Goal: Task Accomplishment & Management: Use online tool/utility

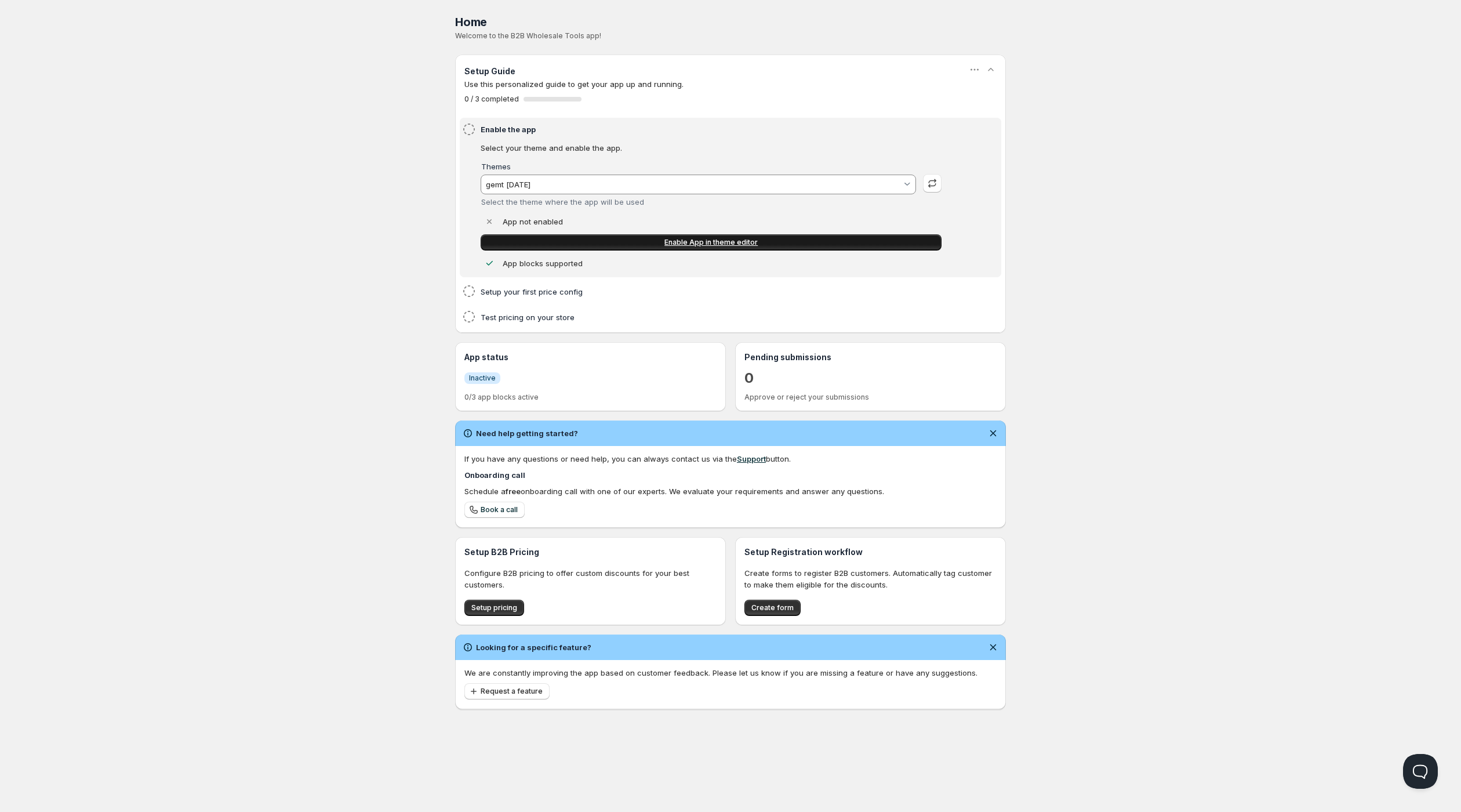
click at [754, 247] on span "Enable App in theme editor" at bounding box center [711, 243] width 93 height 9
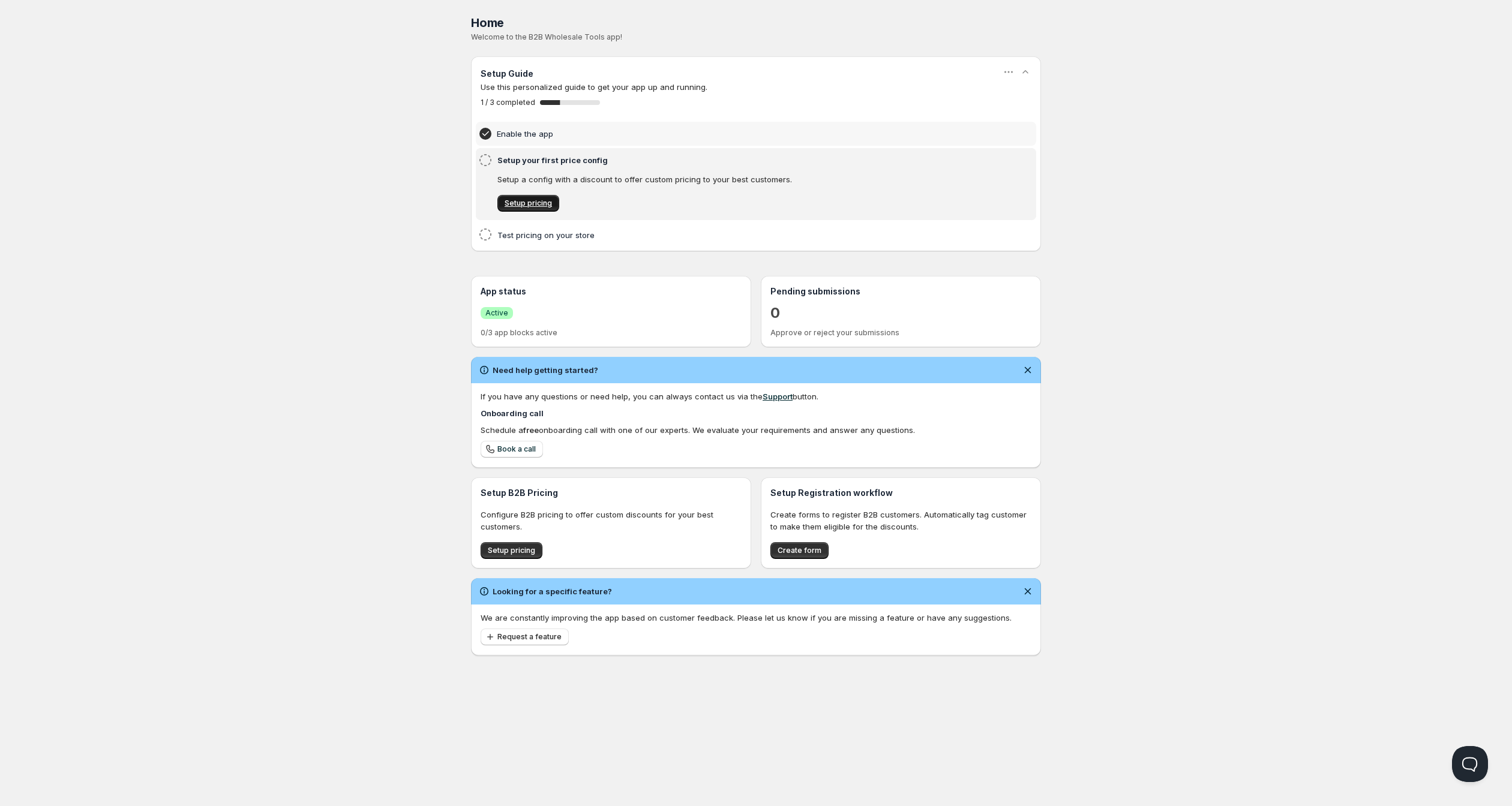
click at [536, 208] on span "Setup pricing" at bounding box center [528, 203] width 47 height 10
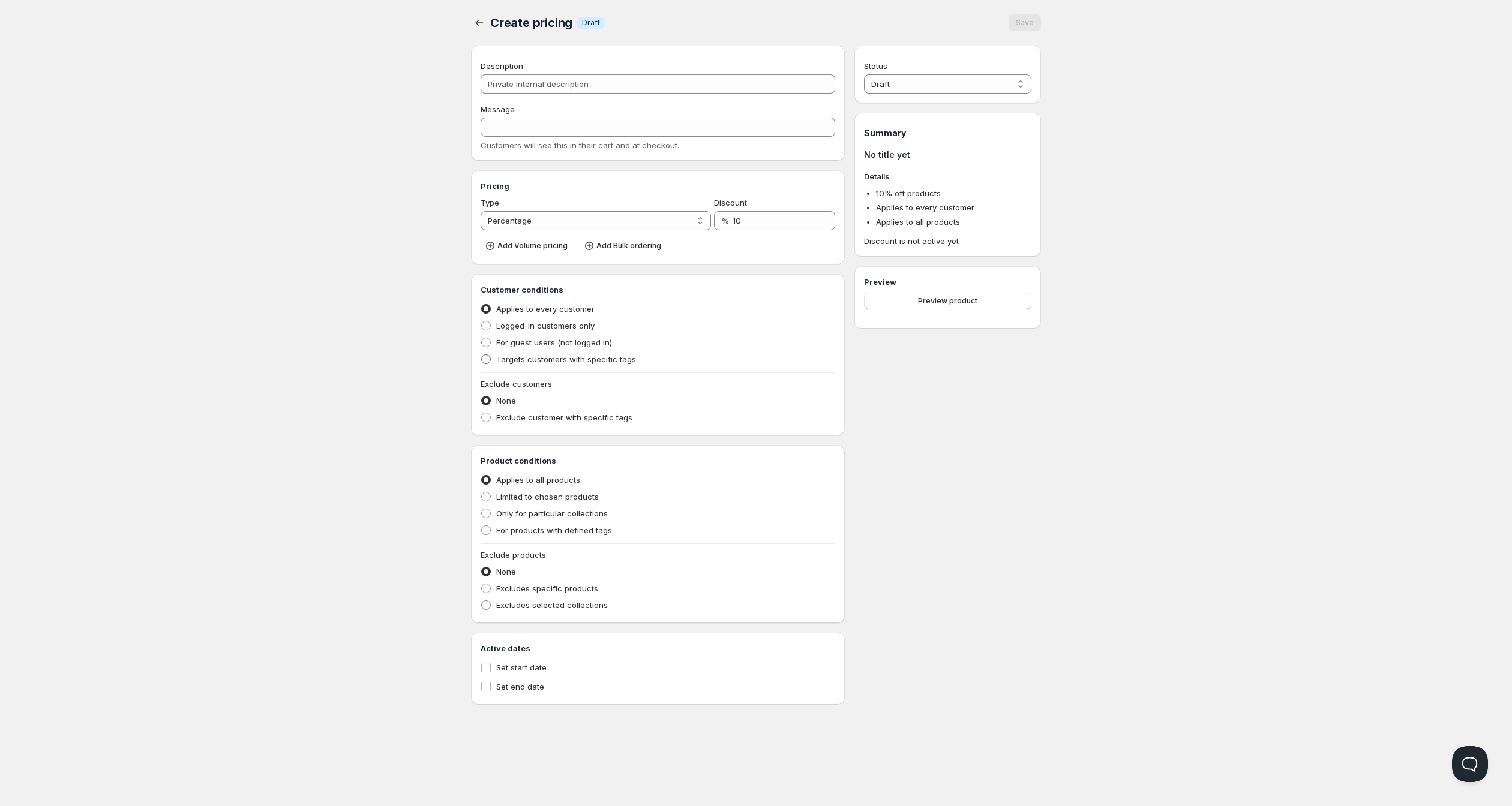
click at [482, 364] on span at bounding box center [486, 359] width 10 height 10
click at [482, 355] on input "Targets customers with specific tags" at bounding box center [482, 354] width 1 height 1
radio input "true"
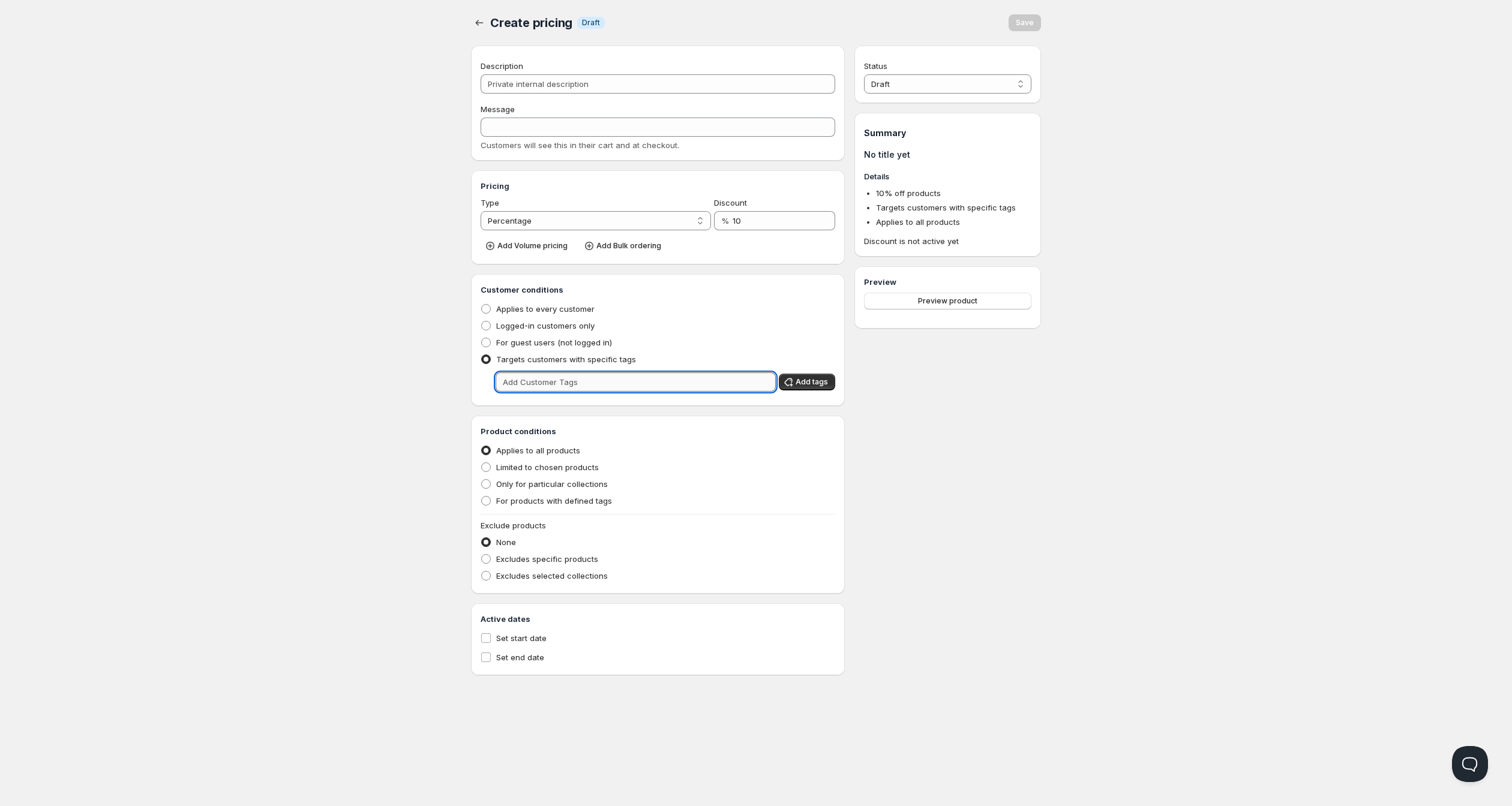
click at [530, 392] on input "text" at bounding box center [636, 382] width 280 height 19
type input "OBSIDO Professionals"
click at [819, 387] on span "Add tags" at bounding box center [812, 382] width 33 height 10
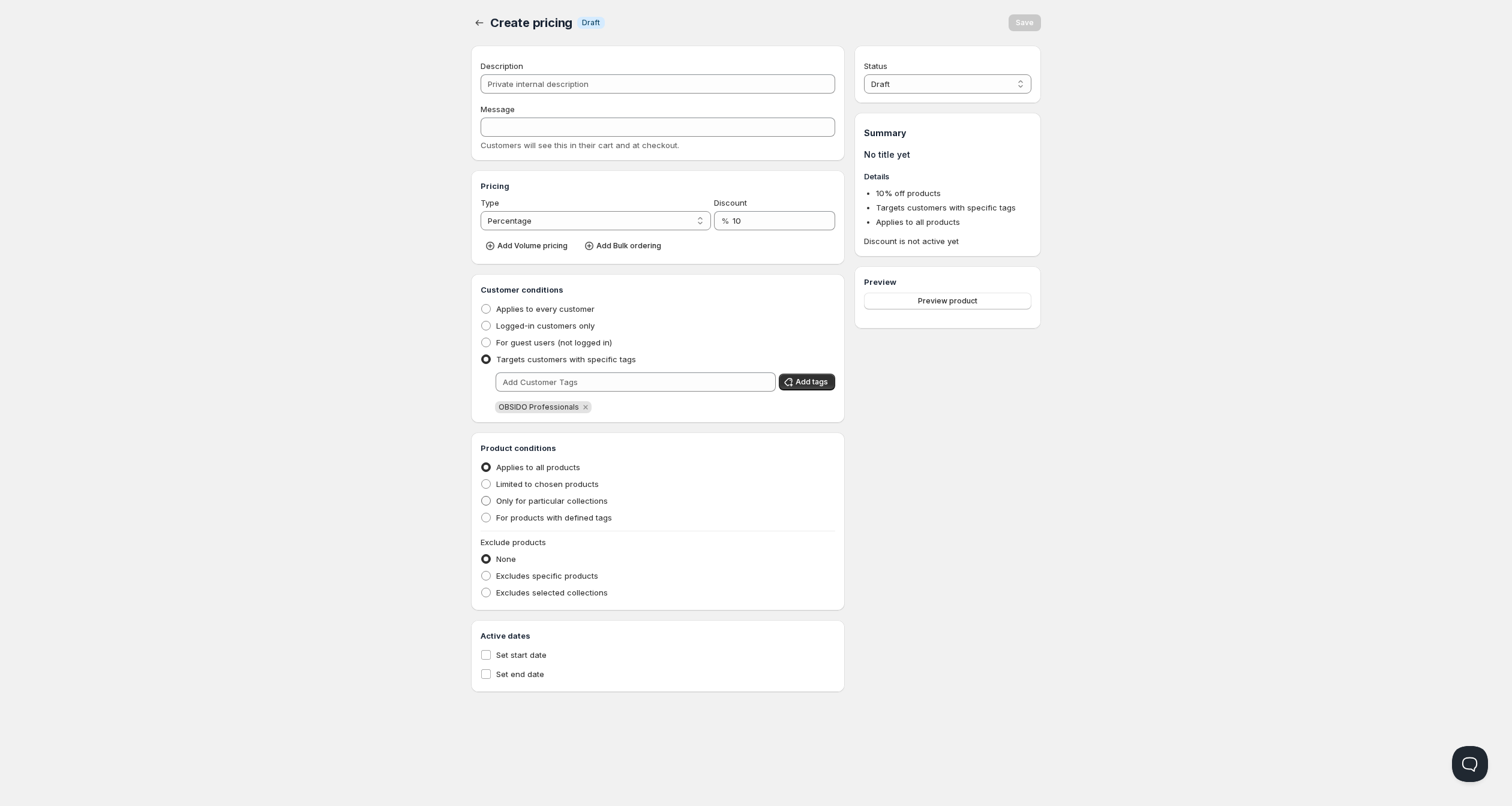
click at [481, 509] on label "Only for particular collections" at bounding box center [544, 501] width 127 height 17
click at [482, 497] on input "Only for particular collections" at bounding box center [482, 496] width 1 height 1
radio input "true"
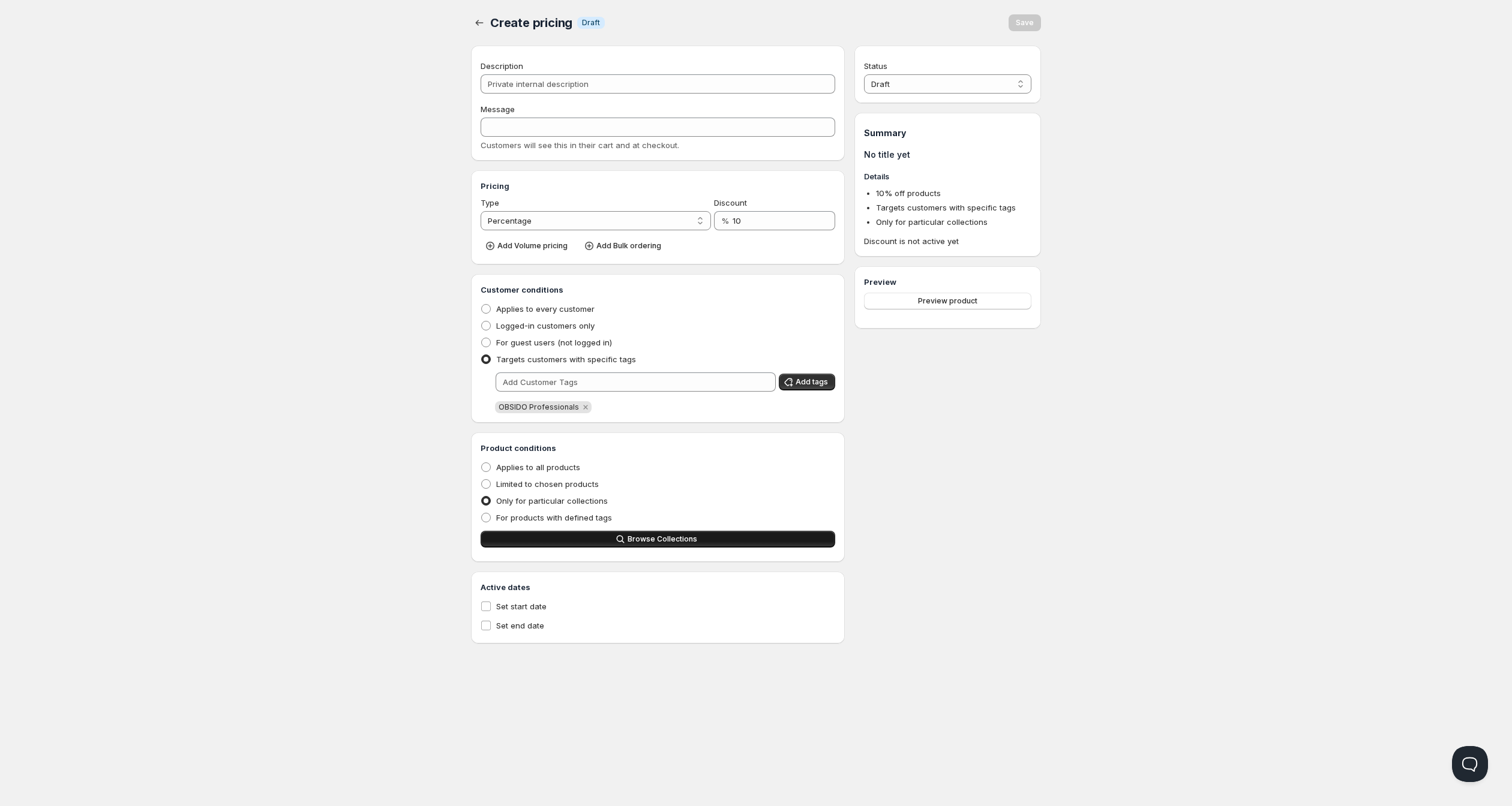
click at [627, 544] on span "Browse Collections" at bounding box center [662, 539] width 69 height 10
click at [482, 522] on span at bounding box center [486, 517] width 10 height 10
click at [482, 513] on input "For products with defined tags" at bounding box center [482, 513] width 1 height 1
radio input "true"
click at [499, 550] on input "text" at bounding box center [636, 540] width 280 height 19
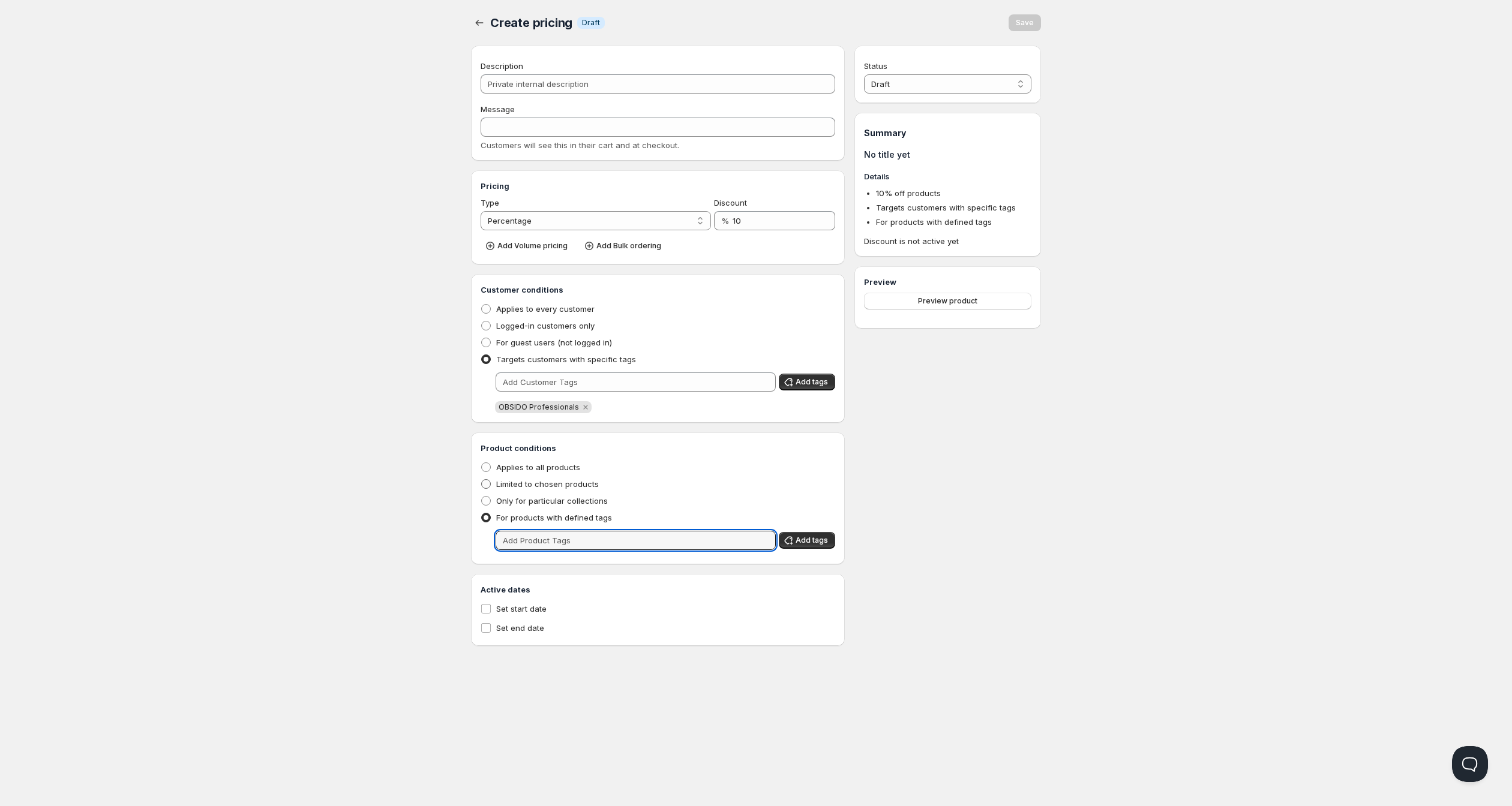
click at [482, 489] on span at bounding box center [486, 484] width 10 height 10
click at [482, 480] on input "Limited to chosen products" at bounding box center [482, 479] width 1 height 1
radio input "true"
click at [561, 547] on button "Browse Products" at bounding box center [658, 539] width 355 height 17
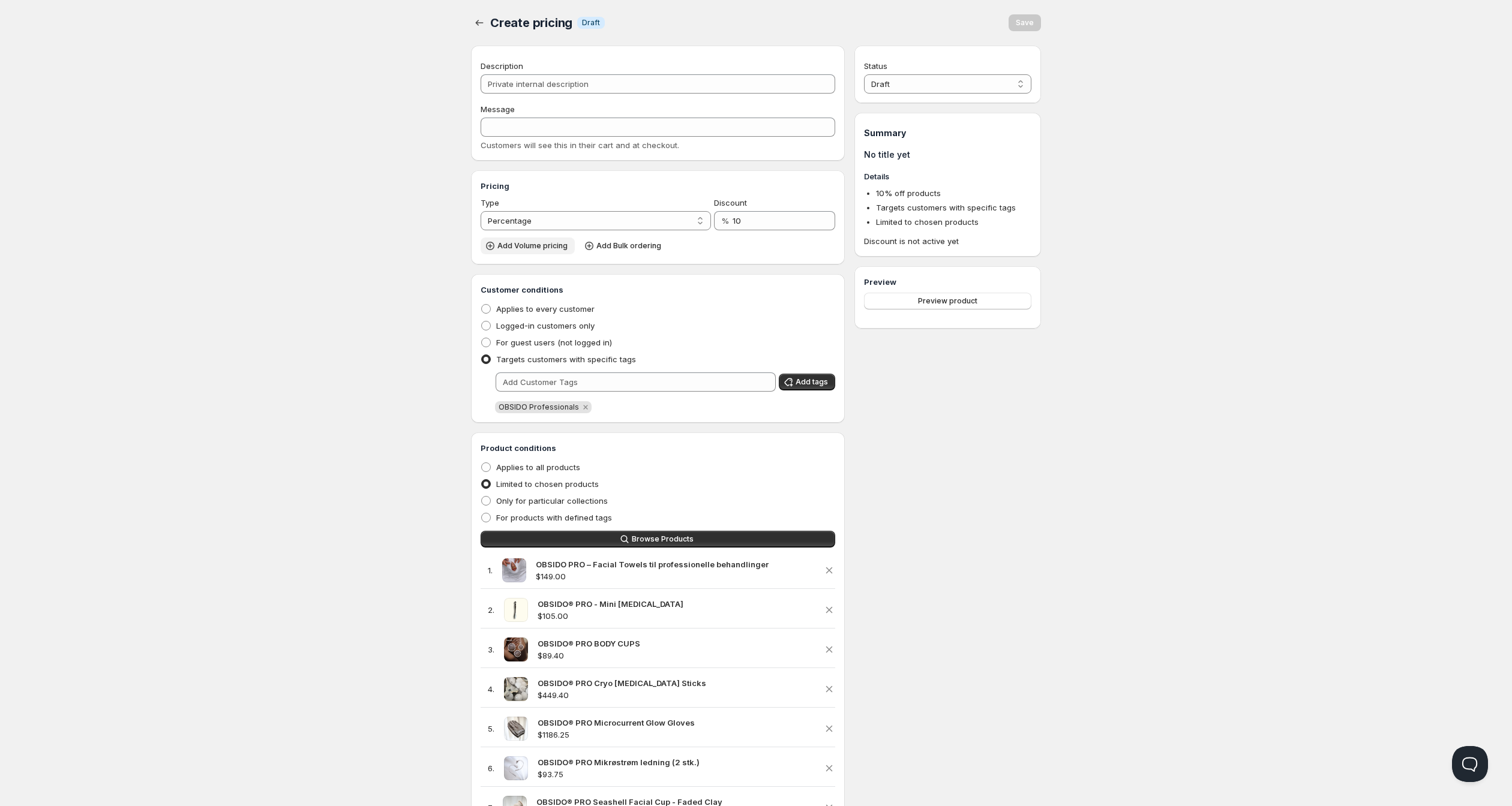
click at [507, 250] on span "Add Volume pricing" at bounding box center [532, 246] width 70 height 10
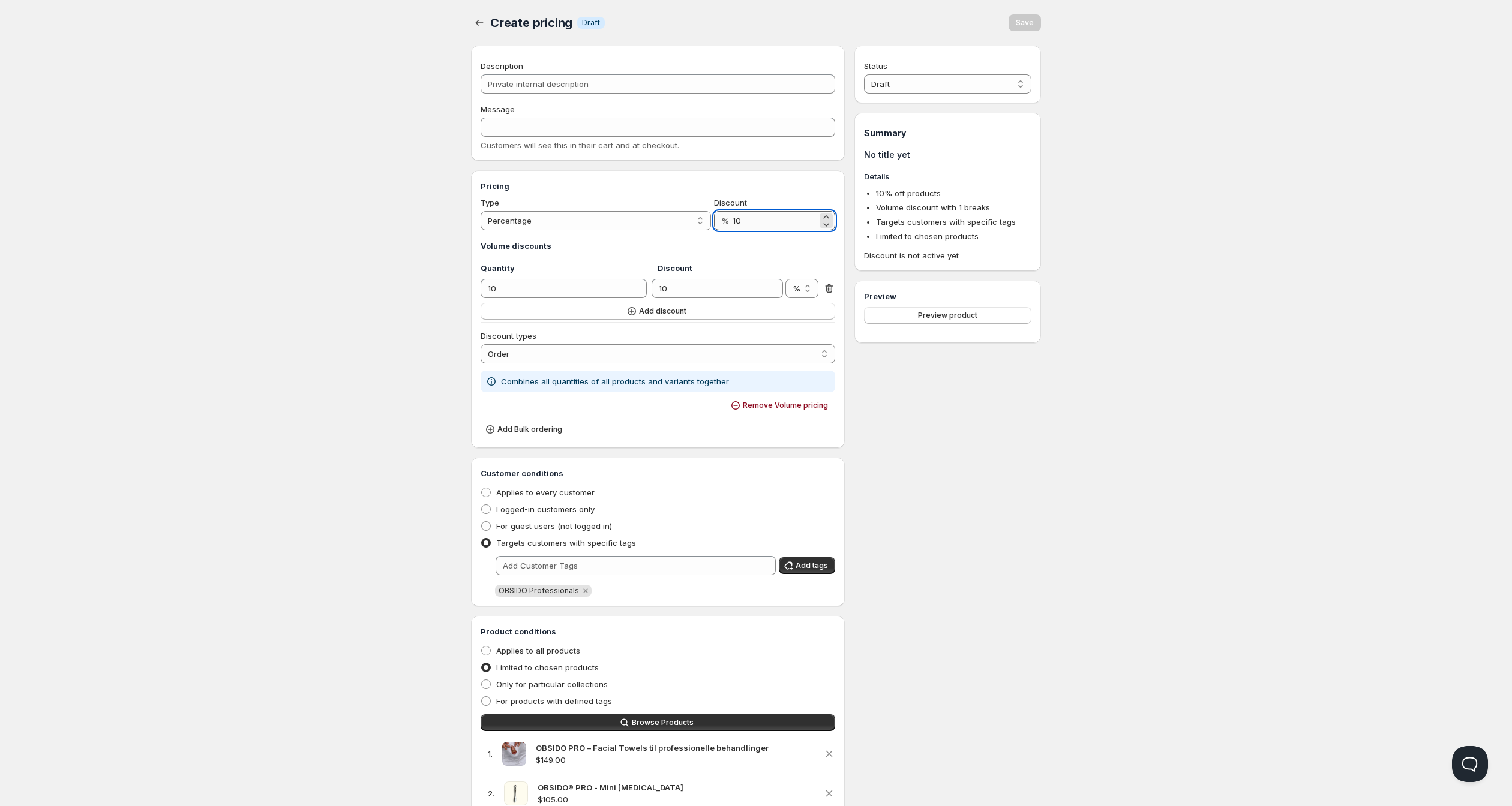
click at [752, 230] on input "10" at bounding box center [775, 221] width 85 height 19
drag, startPoint x: 758, startPoint y: 245, endPoint x: 711, endPoint y: 245, distance: 47.0
click at [714, 230] on div "% 10" at bounding box center [774, 221] width 121 height 19
type input "0"
click at [686, 252] on h3 "Volume discounts" at bounding box center [658, 246] width 355 height 12
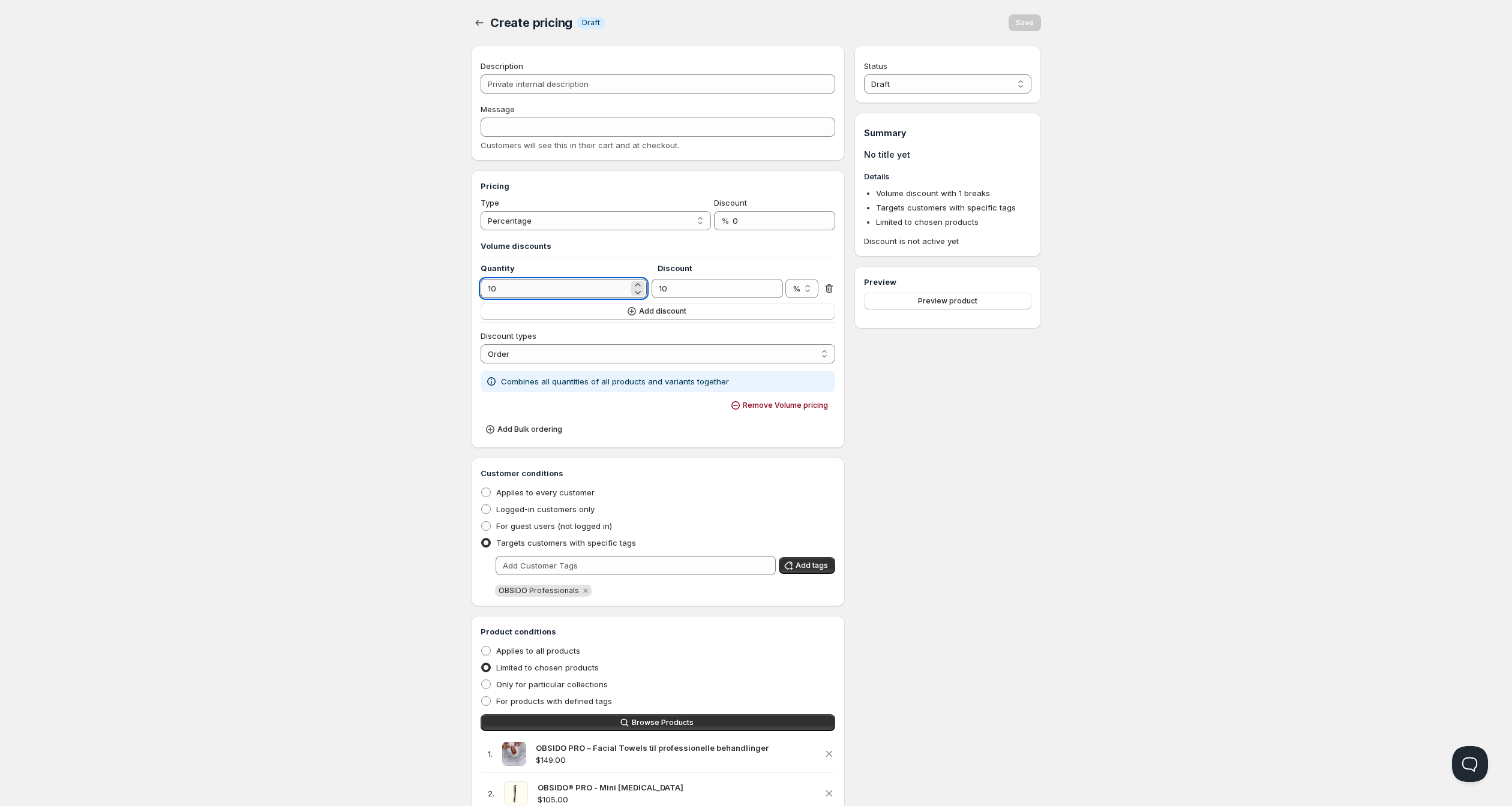
click at [575, 298] on input "10" at bounding box center [555, 289] width 148 height 19
select select "1"
click at [575, 298] on input "10" at bounding box center [555, 289] width 148 height 19
drag, startPoint x: 540, startPoint y: 327, endPoint x: 443, endPoint y: 329, distance: 97.0
click at [471, 329] on div "Pricing Type Percentage Absolute Percentage Discount % 0 Volume discounts Quant…" at bounding box center [658, 309] width 374 height 277
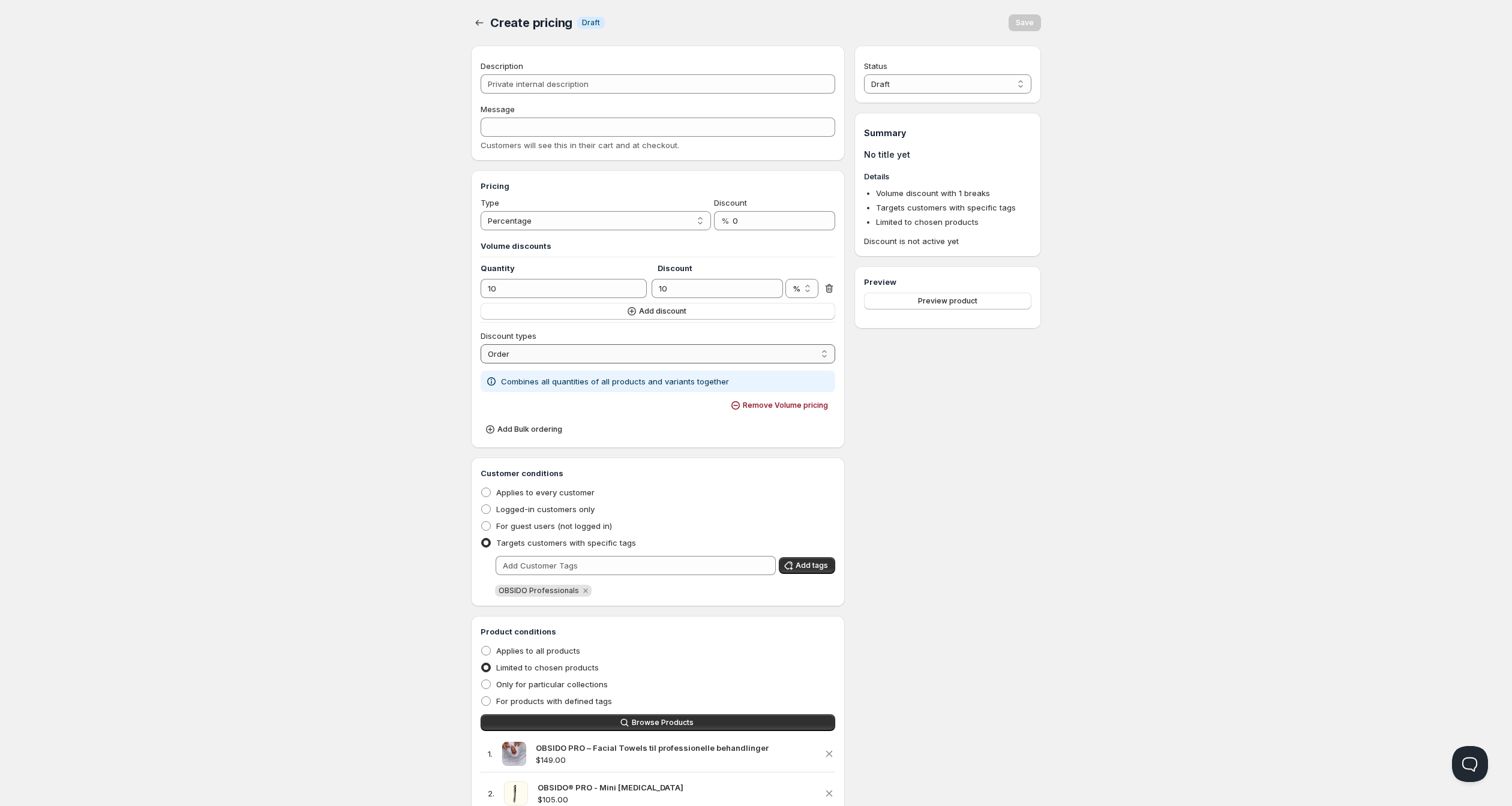
select select "2"
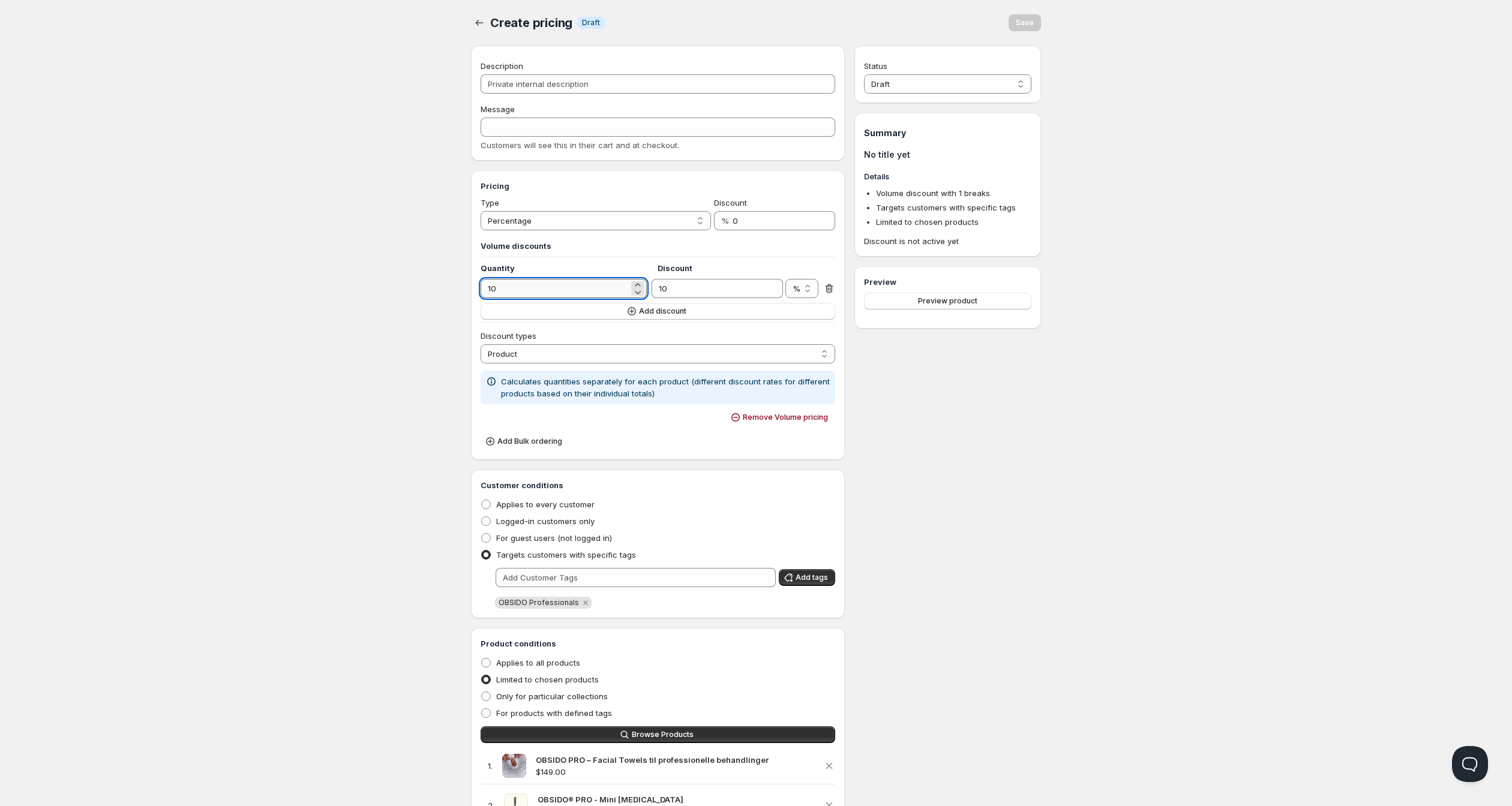
click at [511, 298] on input "10" at bounding box center [555, 289] width 148 height 19
drag, startPoint x: 484, startPoint y: 321, endPoint x: 454, endPoint y: 321, distance: 30.0
click at [481, 298] on input "10" at bounding box center [555, 289] width 148 height 19
type input "9"
click at [678, 298] on input "10" at bounding box center [708, 289] width 113 height 19
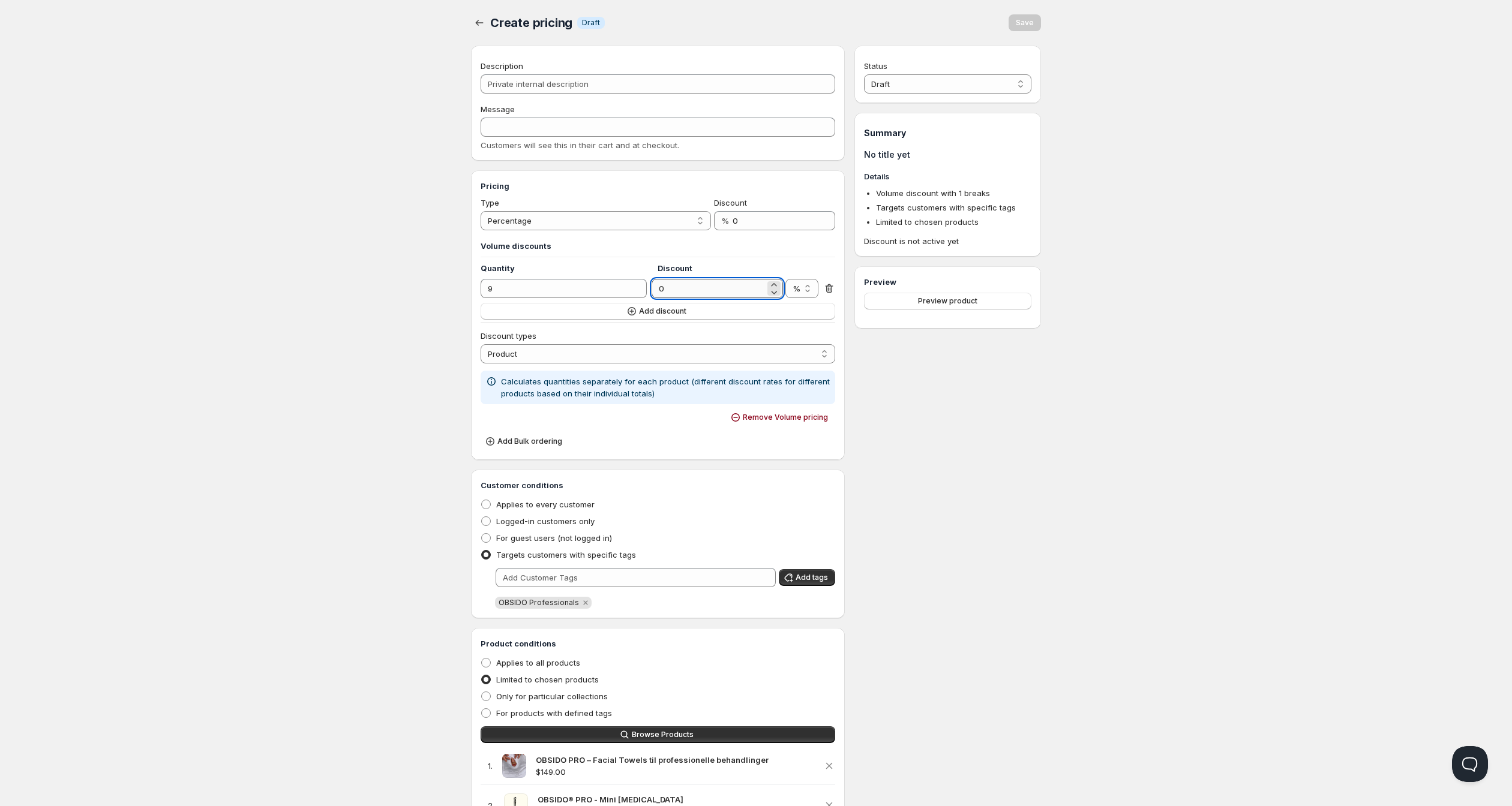
type input "0"
click at [639, 316] on span "Add discount" at bounding box center [663, 311] width 47 height 10
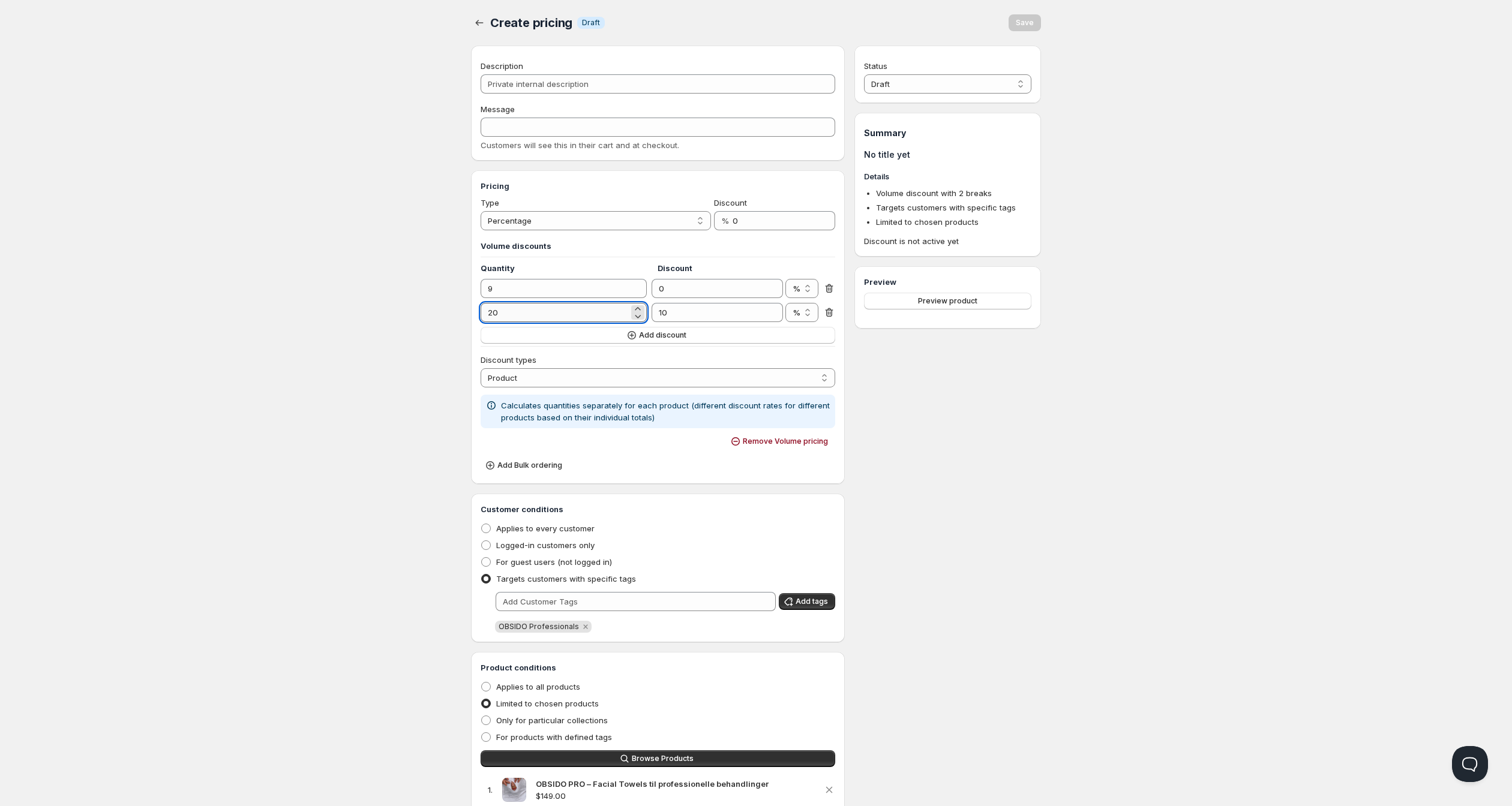
click at [568, 322] on input "20" at bounding box center [555, 313] width 148 height 19
drag, startPoint x: 495, startPoint y: 352, endPoint x: 450, endPoint y: 354, distance: 45.0
click at [481, 322] on input "20" at bounding box center [555, 313] width 148 height 19
type input "19"
click at [674, 322] on input "10" at bounding box center [708, 313] width 113 height 19
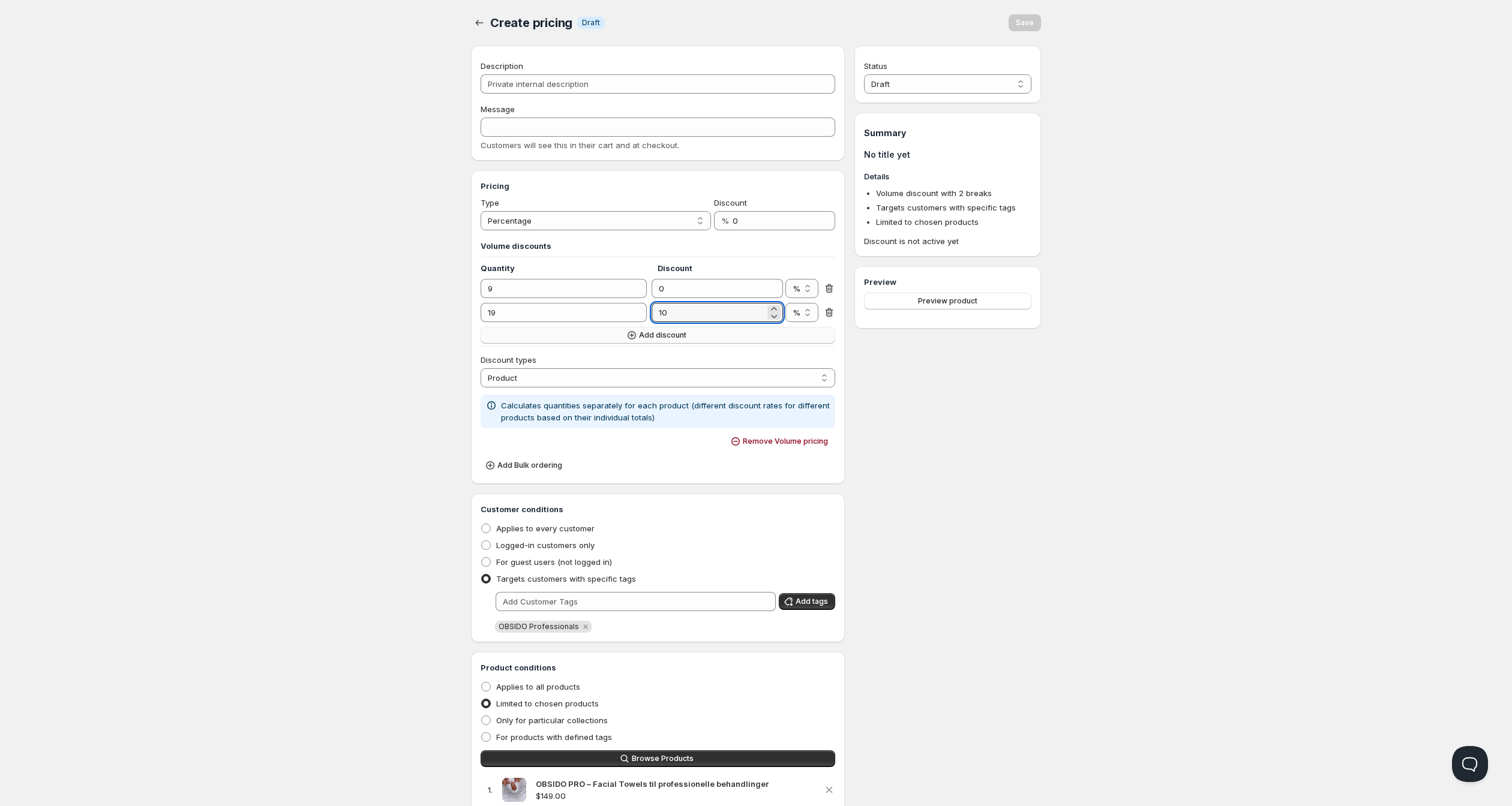
click at [515, 343] on button "Add discount" at bounding box center [658, 335] width 355 height 17
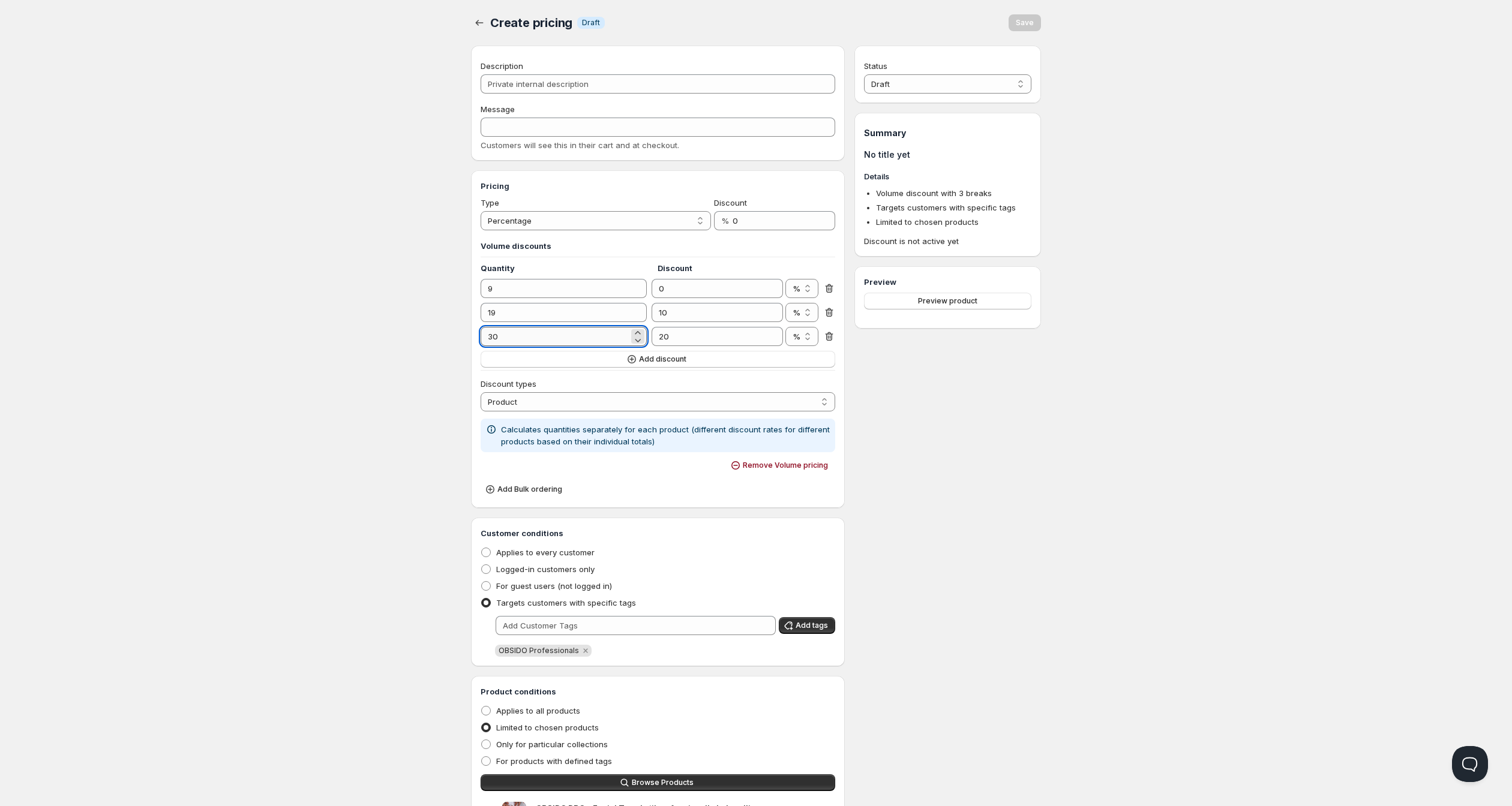
click at [492, 346] on input "30" at bounding box center [555, 336] width 148 height 19
type input "34"
click at [671, 346] on input "20" at bounding box center [708, 336] width 113 height 19
type input "15"
click at [541, 368] on button "Add discount" at bounding box center [658, 359] width 355 height 17
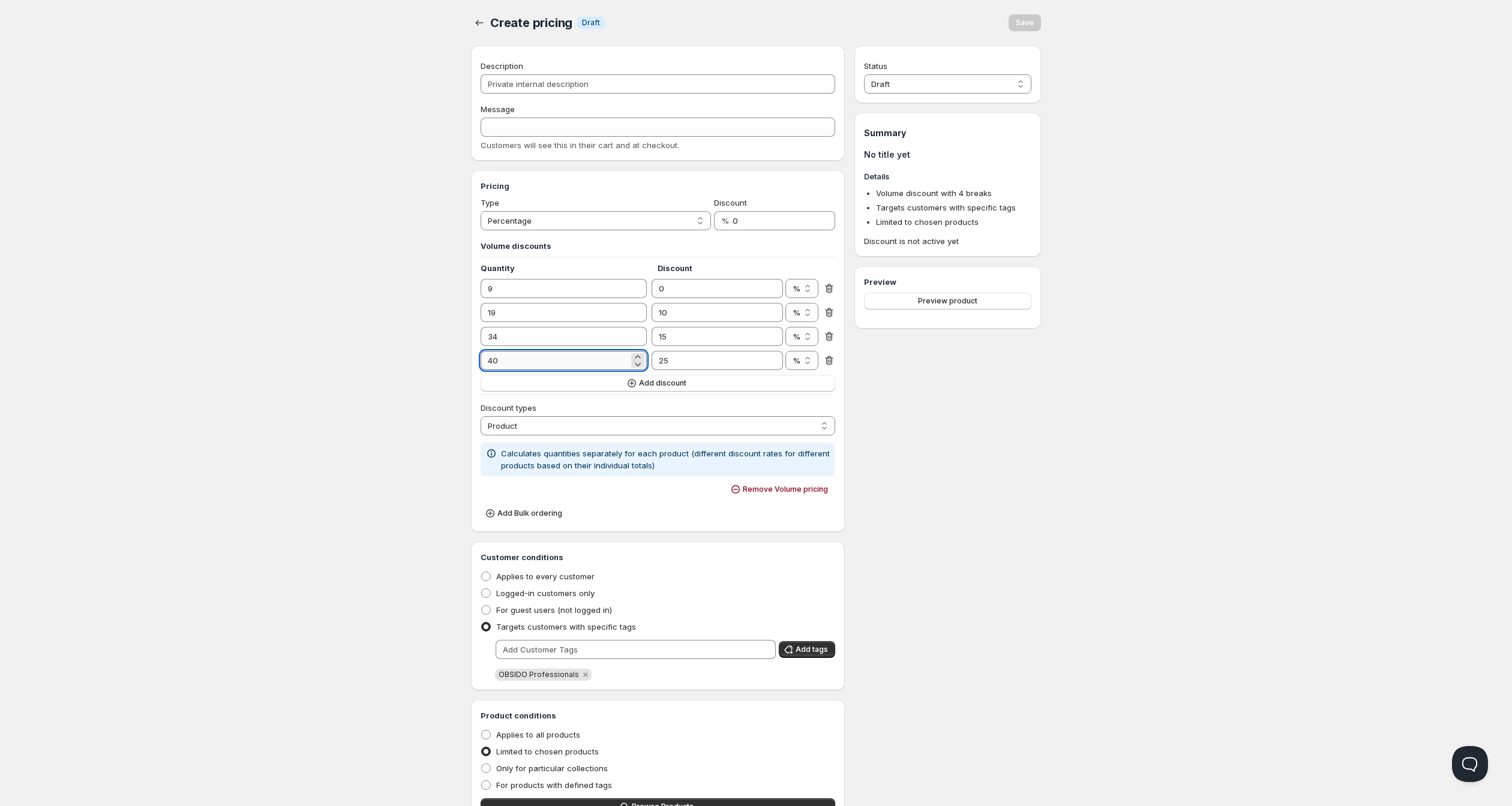
click at [493, 370] on input "40" at bounding box center [555, 361] width 148 height 19
type input "49"
click at [686, 370] on input "25" at bounding box center [708, 361] width 113 height 19
type input "20"
click at [663, 388] on span "Add discount" at bounding box center [663, 384] width 47 height 10
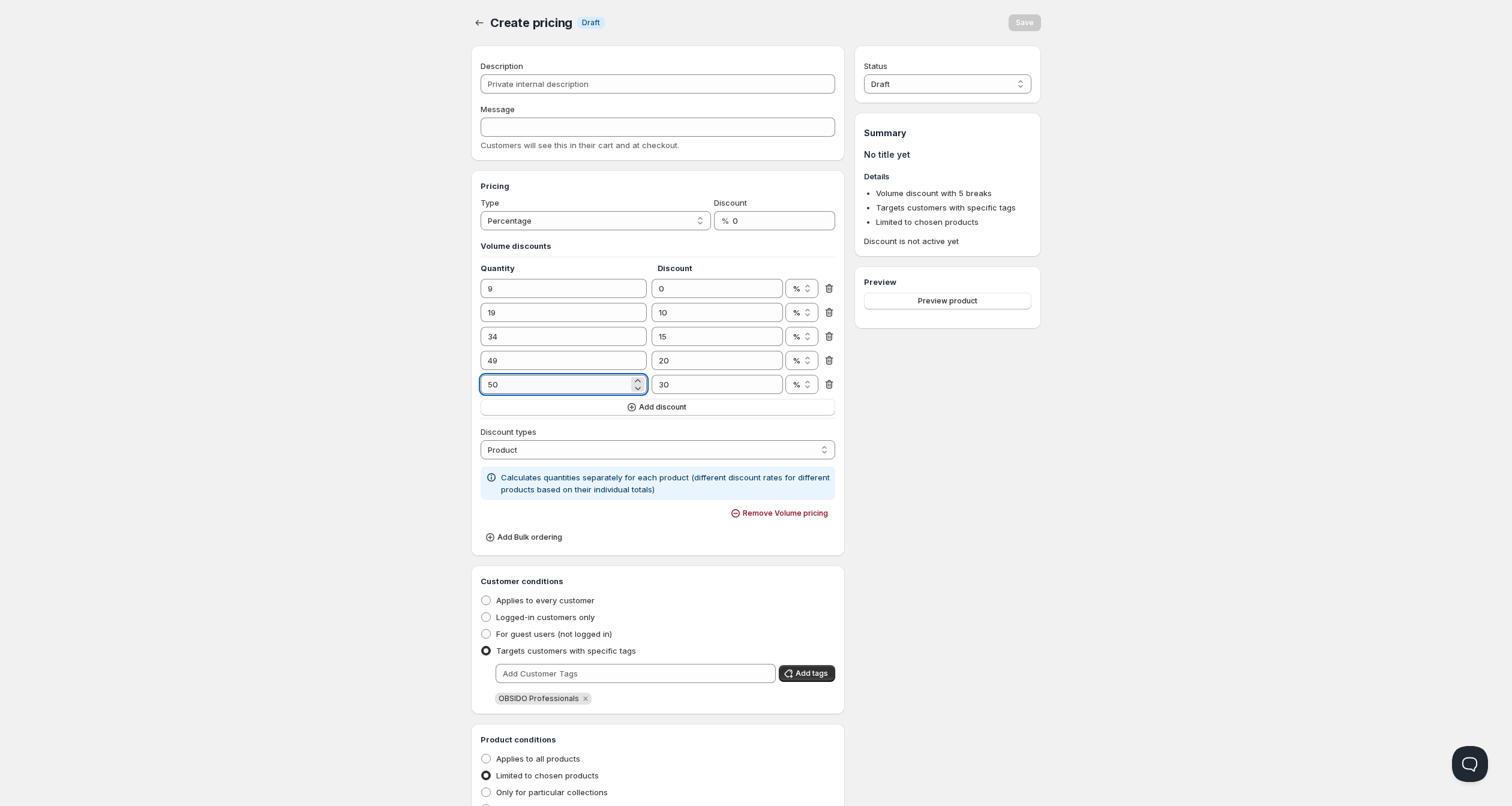
click at [581, 394] on input "50" at bounding box center [555, 384] width 148 height 19
type input "-74"
click at [481, 370] on input "49" at bounding box center [555, 361] width 148 height 19
type input "-49"
click at [481, 346] on input "34" at bounding box center [555, 336] width 148 height 19
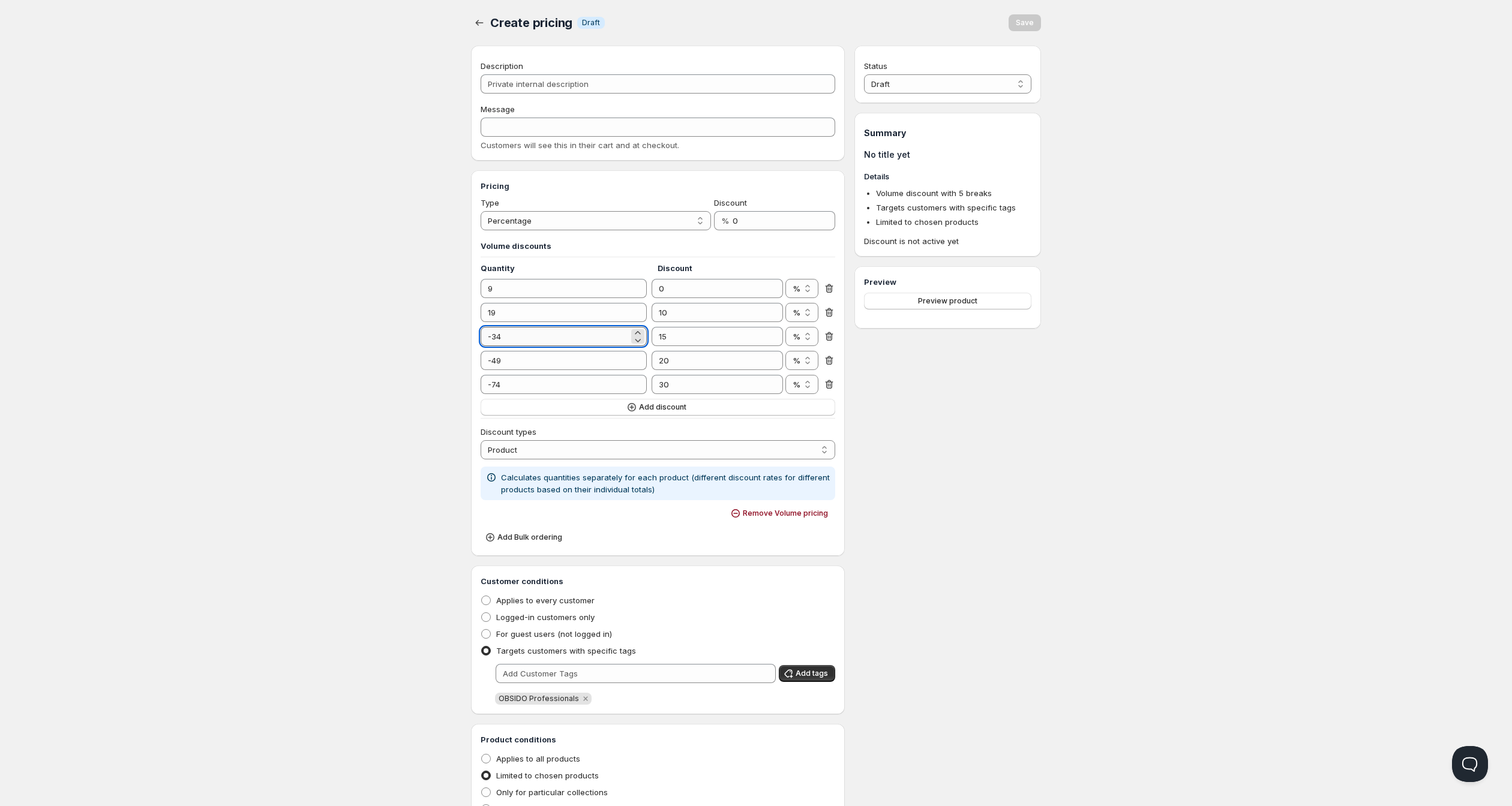
type input "34"
click at [481, 370] on input "-49" at bounding box center [555, 361] width 148 height 19
type input "49"
click at [481, 394] on input "-74" at bounding box center [555, 384] width 148 height 19
type input "74"
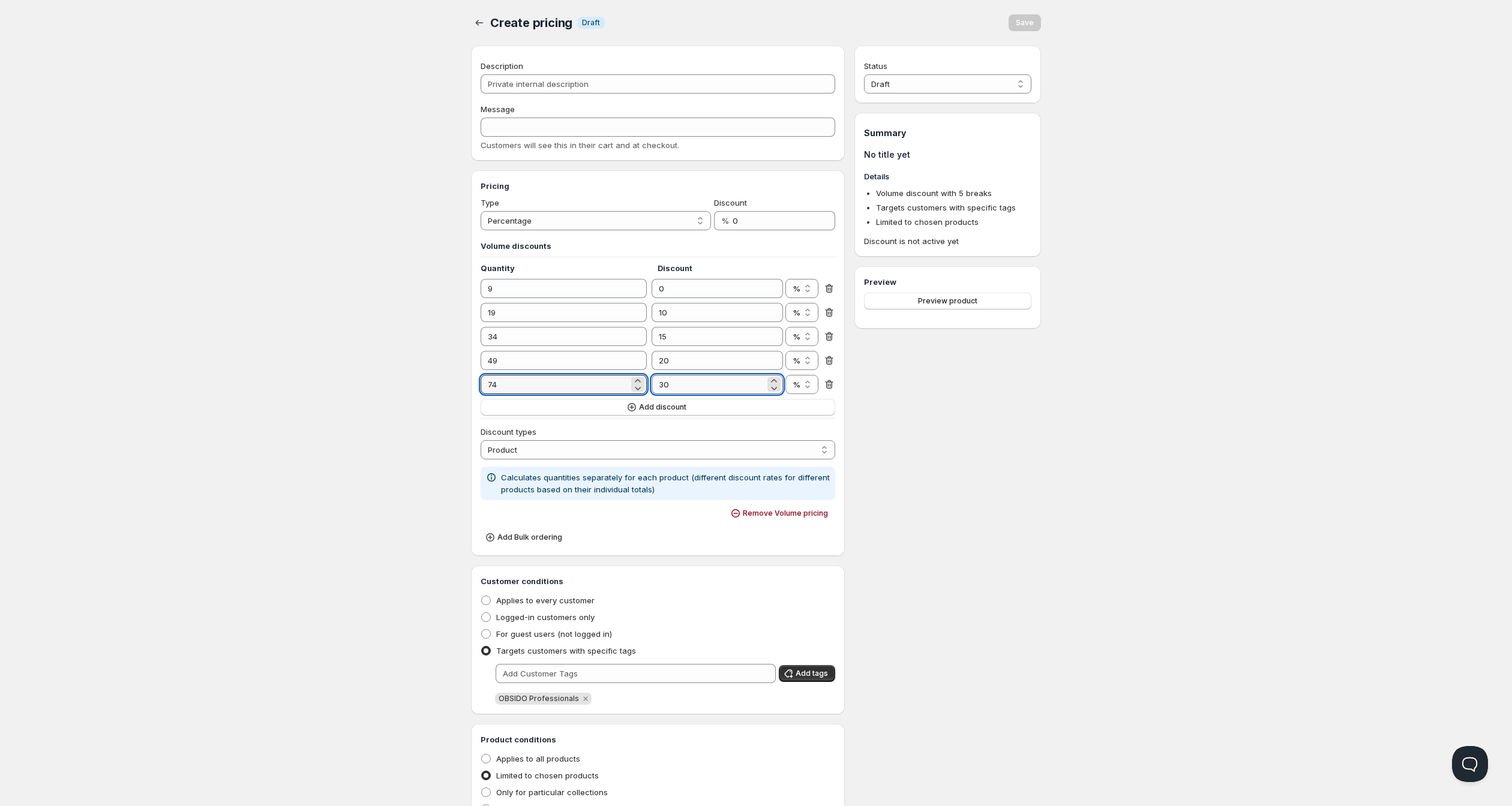
click at [670, 394] on input "30" at bounding box center [708, 384] width 113 height 19
type input "25"
click at [668, 412] on span "Add discount" at bounding box center [663, 407] width 47 height 10
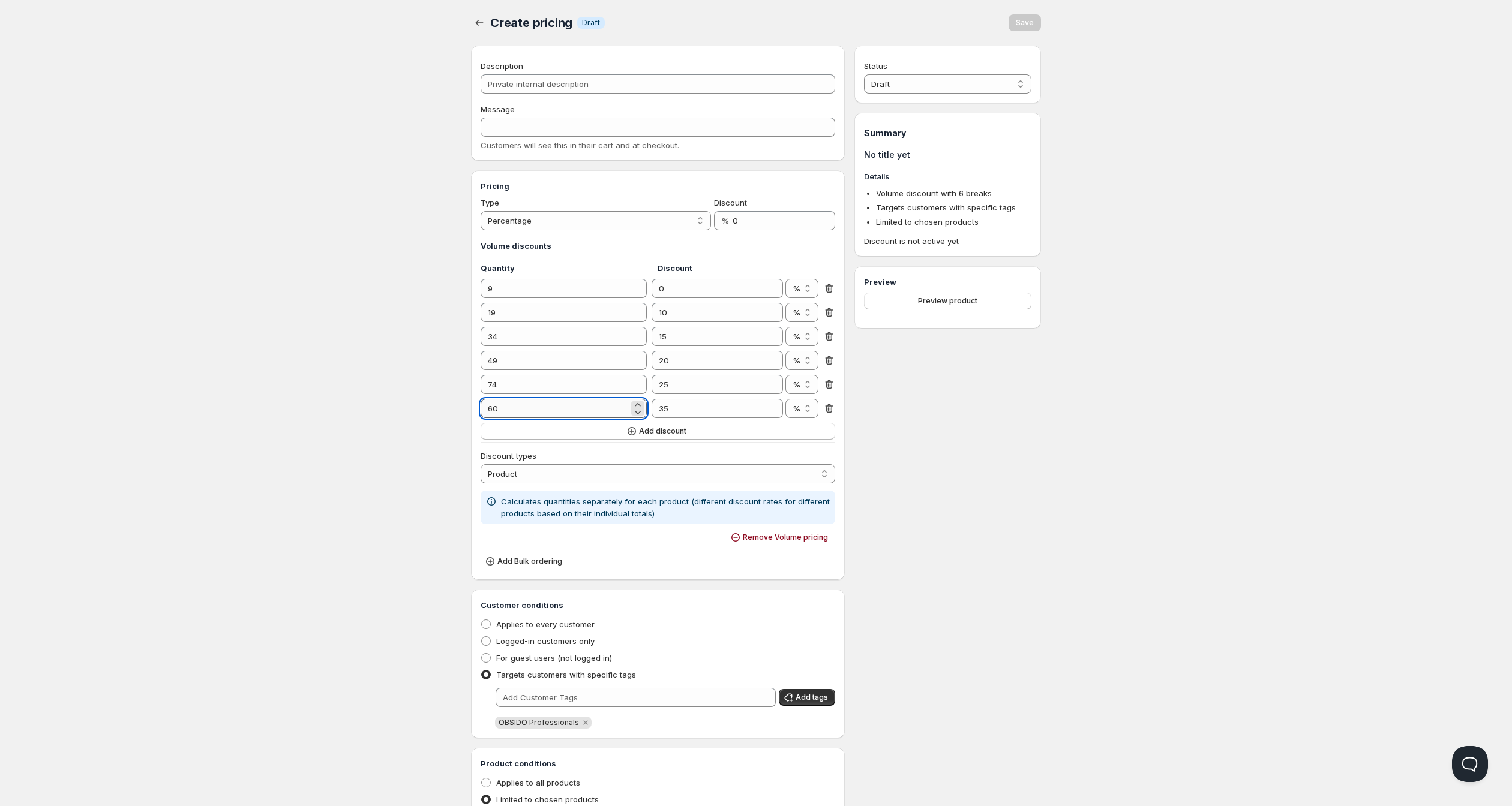
click at [571, 418] on input "60" at bounding box center [555, 409] width 148 height 19
type input "75"
click at [704, 418] on input "35" at bounding box center [708, 409] width 113 height 19
type input "30"
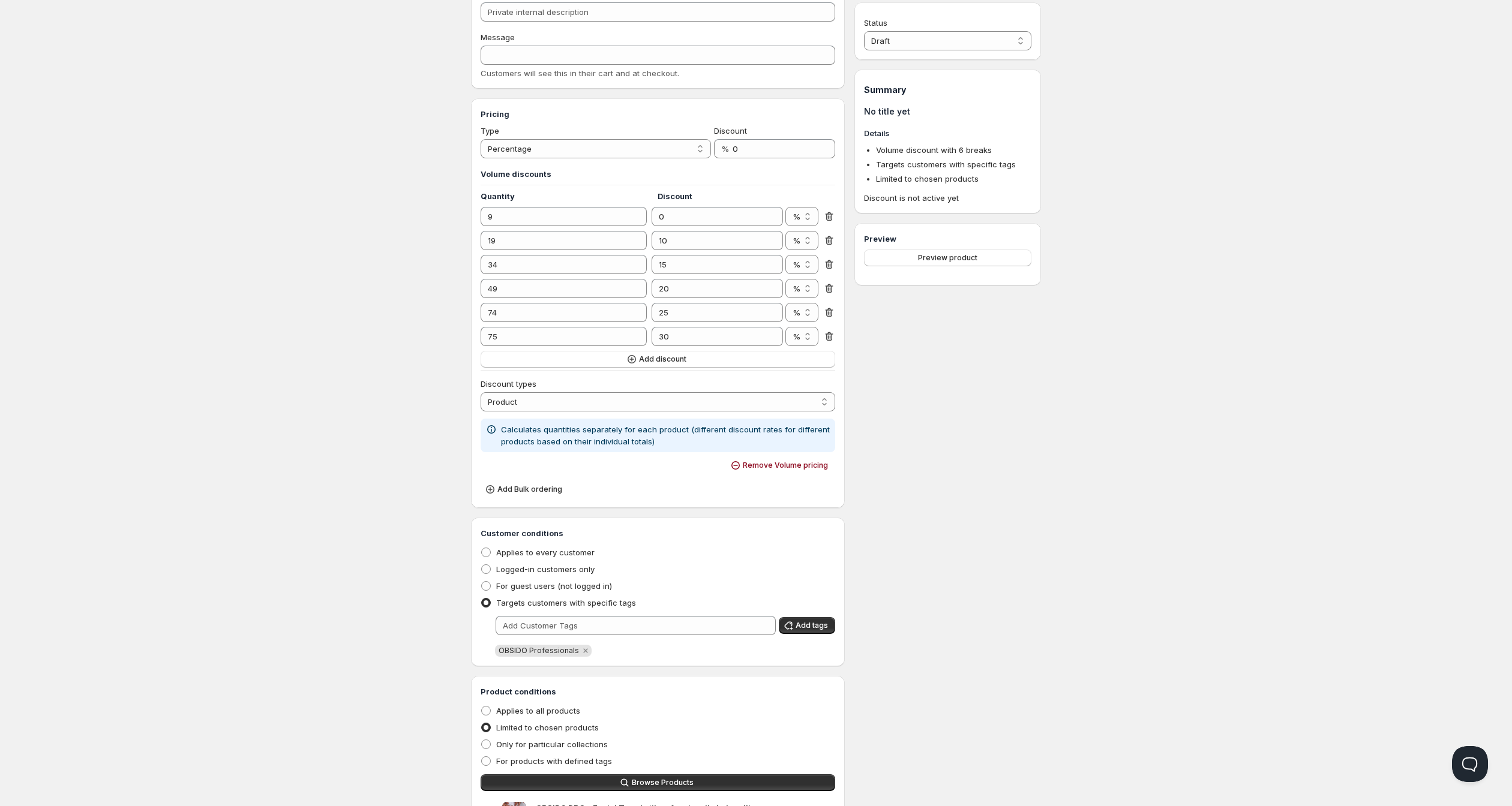
scroll to position [67, 0]
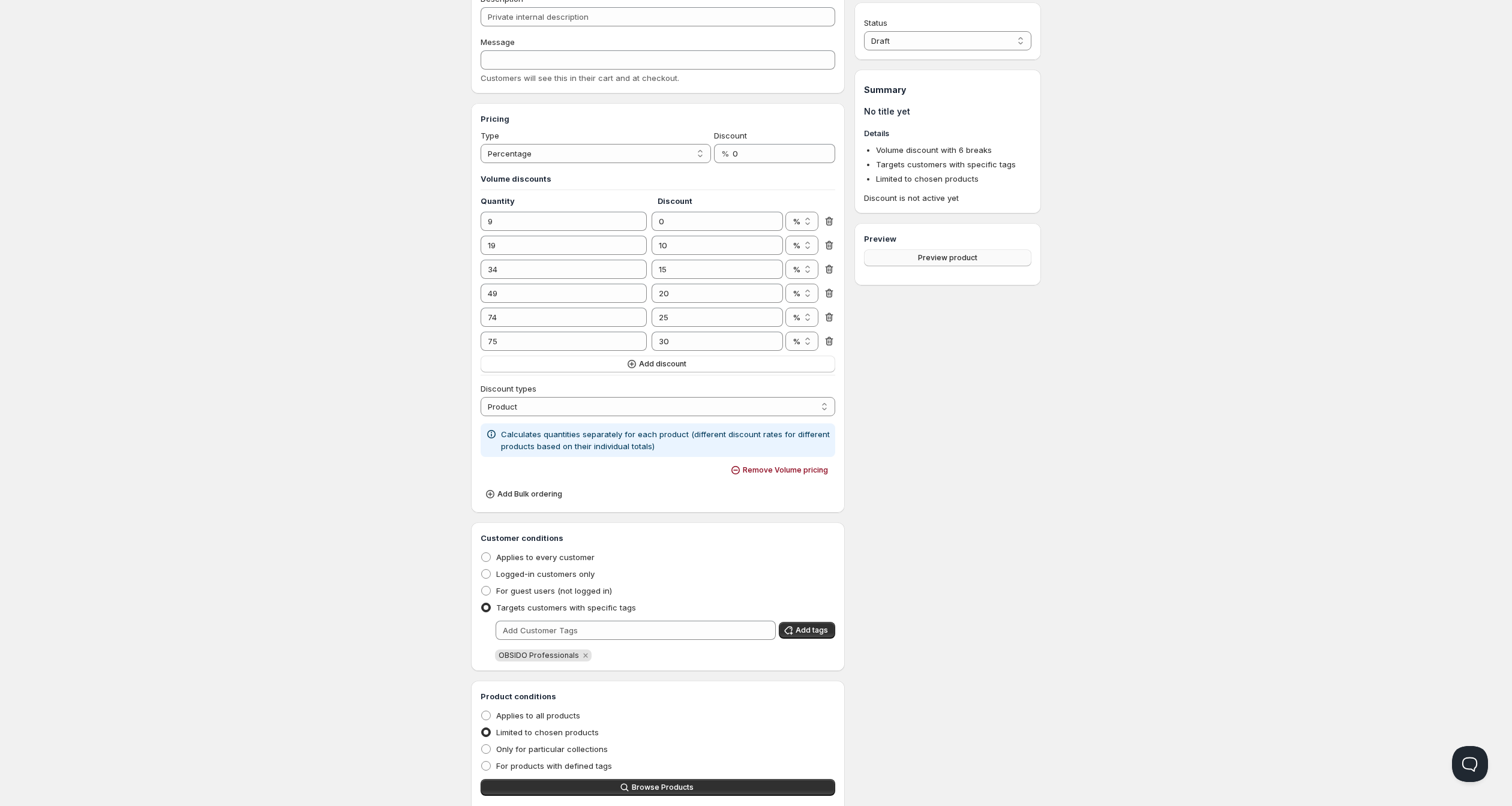
click at [951, 263] on span "Preview product" at bounding box center [948, 258] width 60 height 10
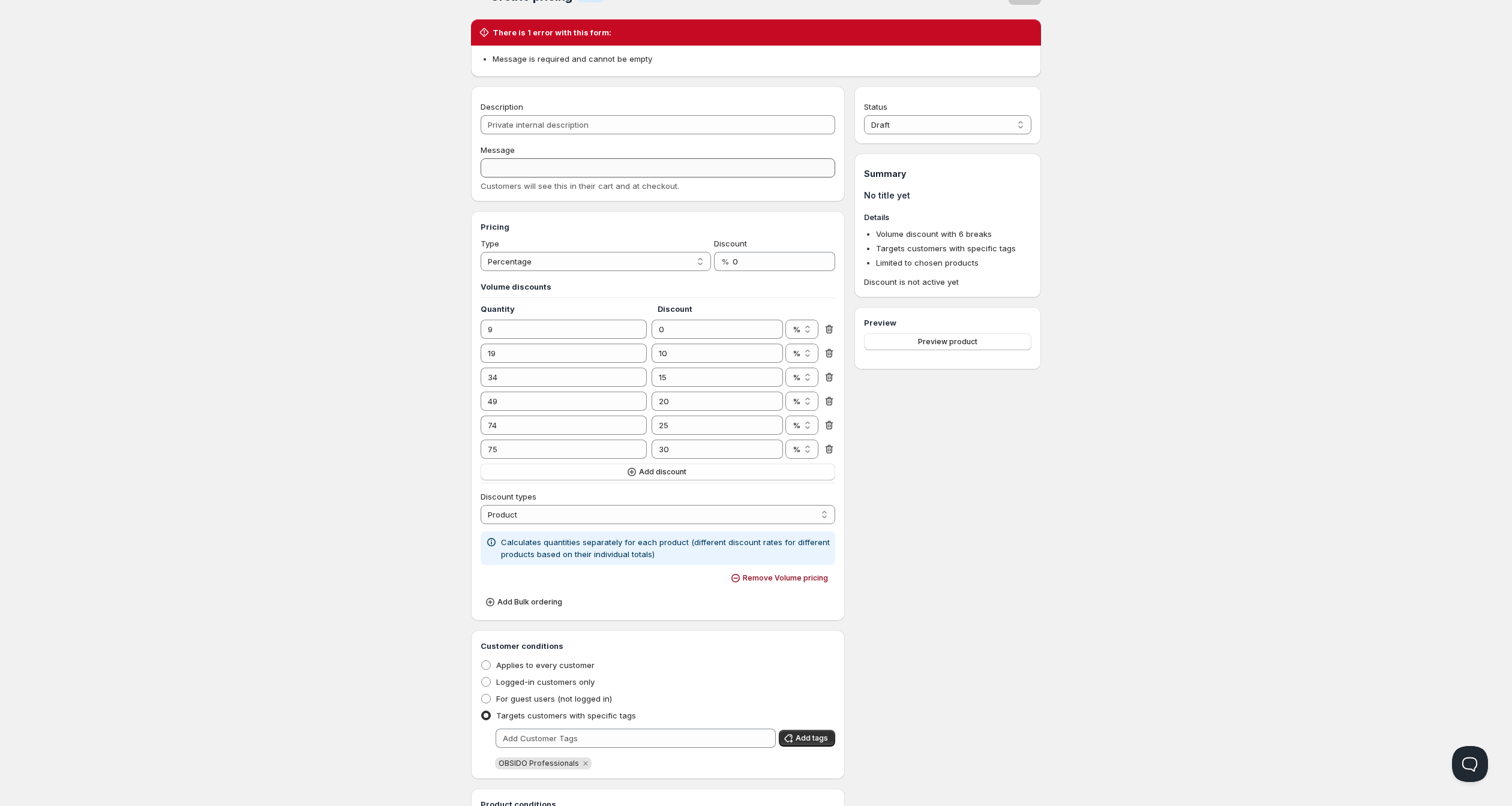
scroll to position [23, 0]
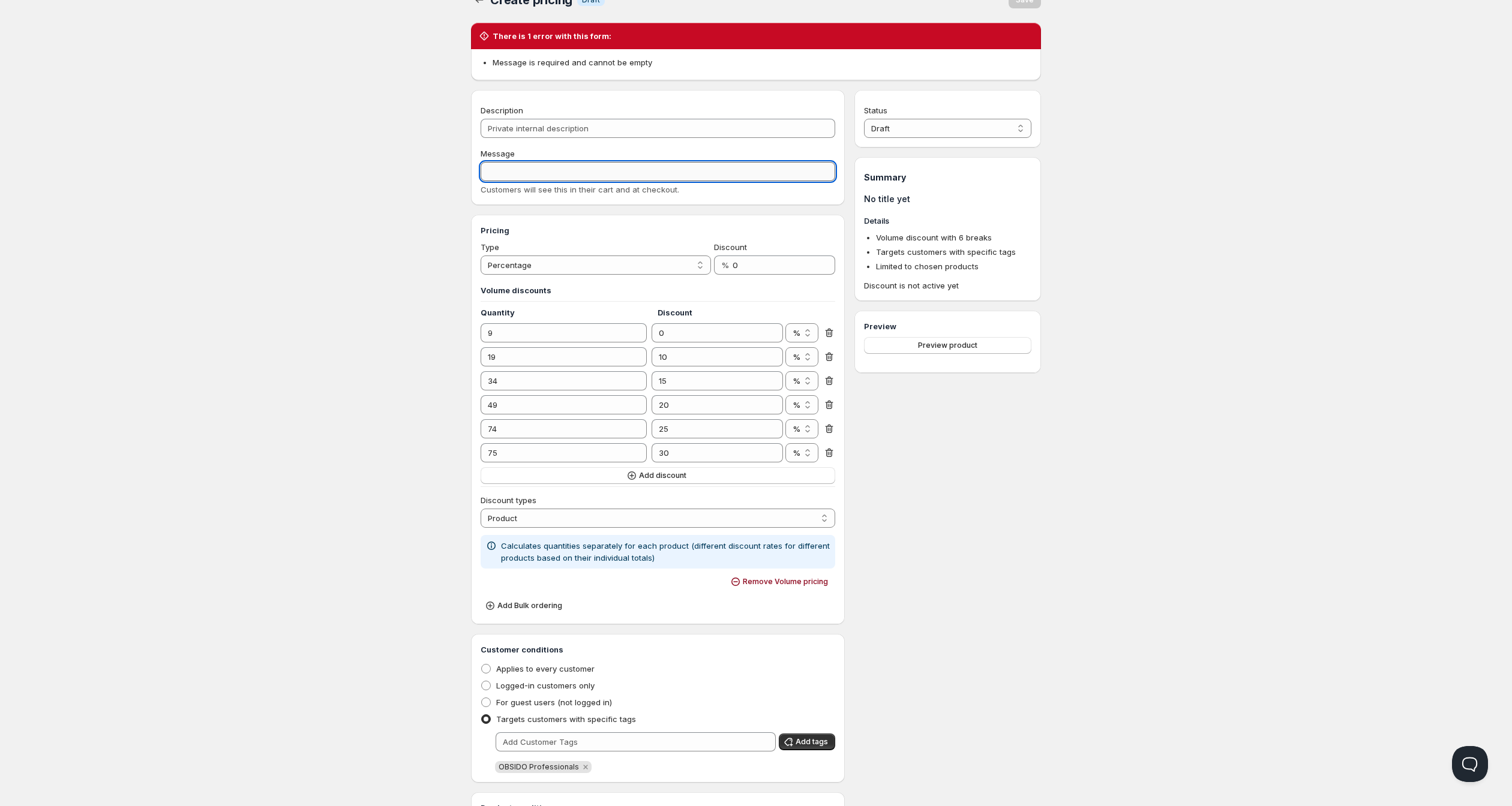
click at [541, 181] on input "Message" at bounding box center [658, 171] width 355 height 19
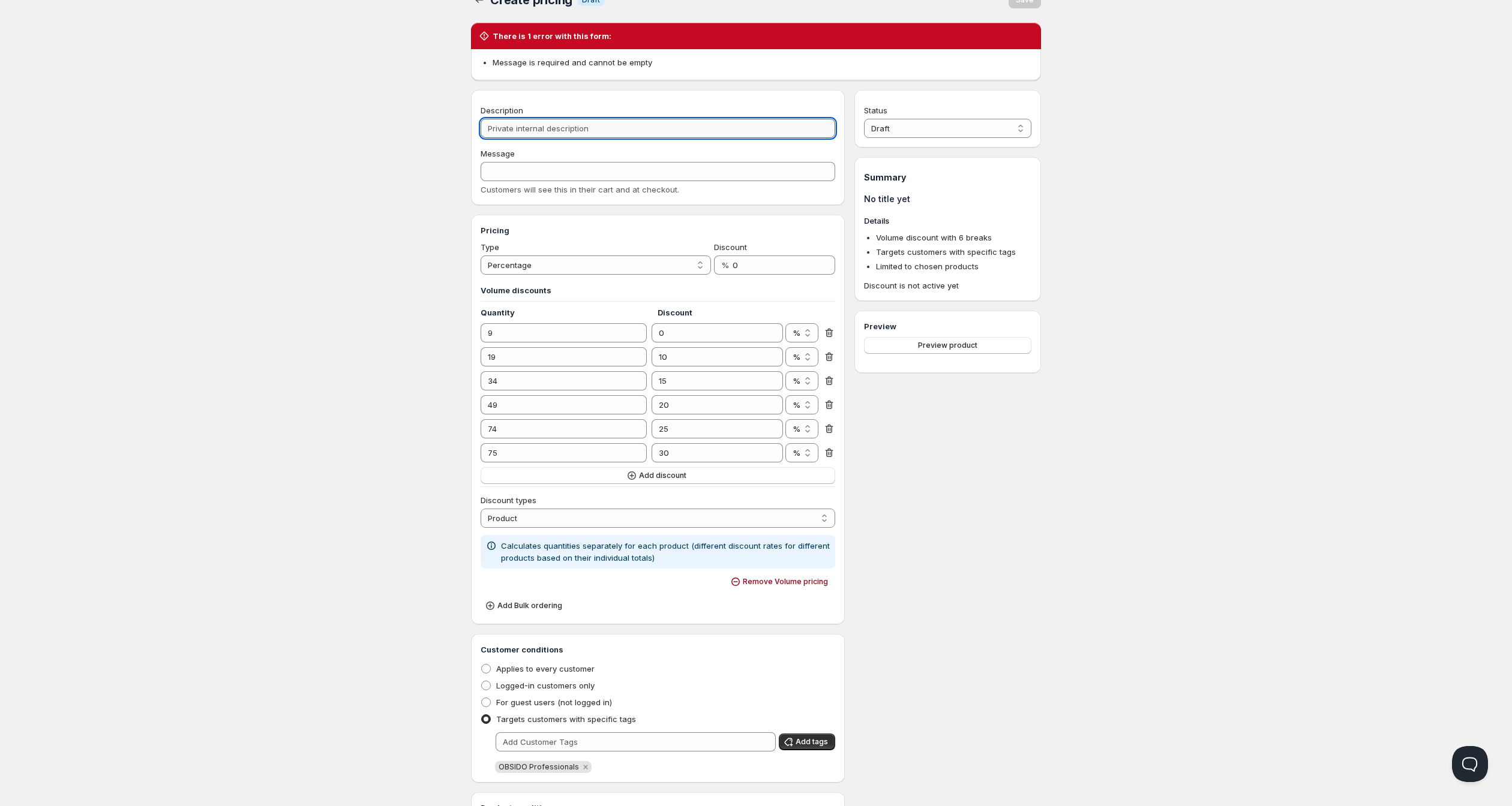
click at [521, 138] on input "Description" at bounding box center [658, 128] width 355 height 19
type input "B2"
type input "B2B"
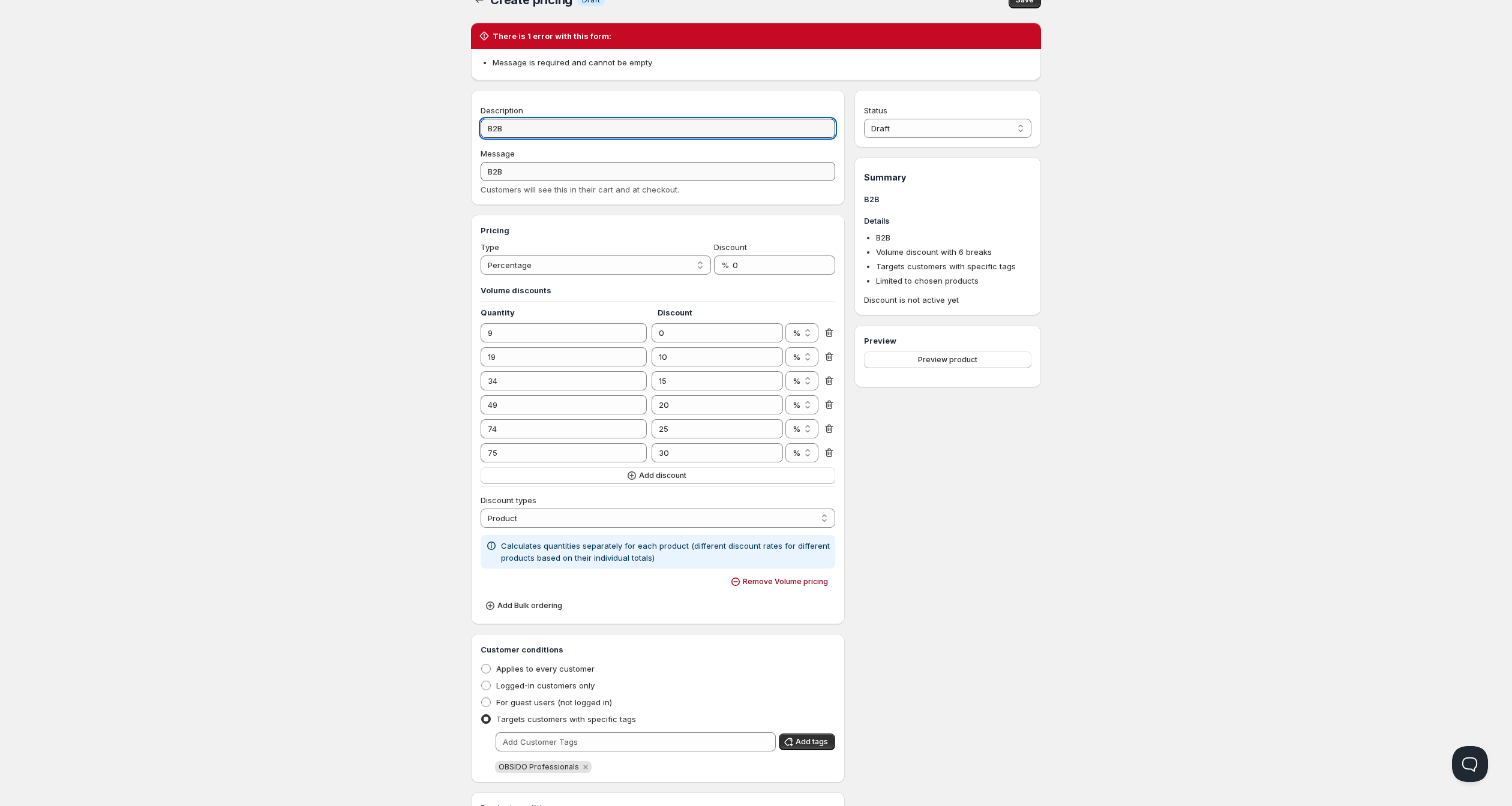
type input "B2B"
click at [529, 181] on input "B2B" at bounding box center [658, 171] width 355 height 19
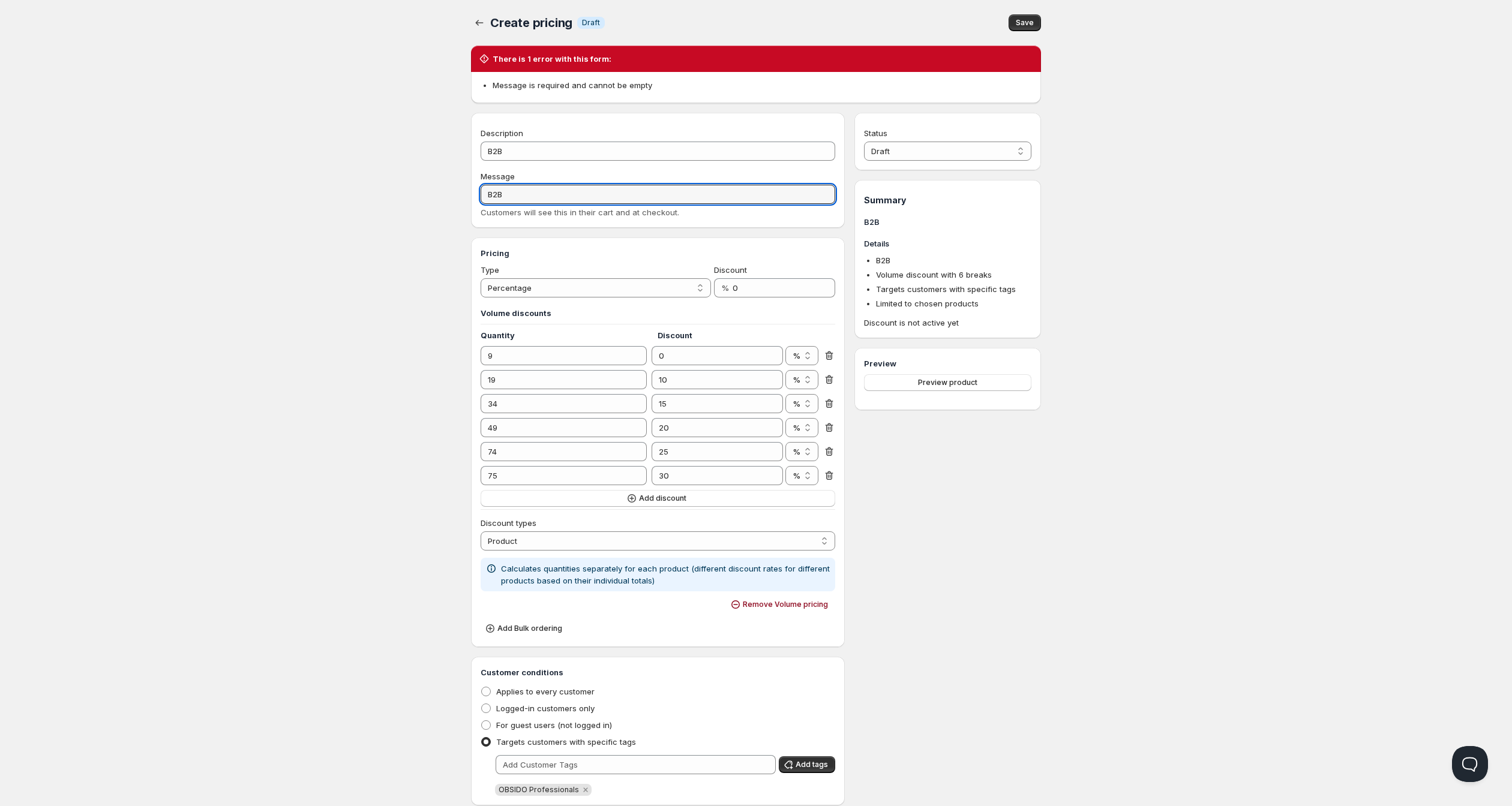
scroll to position [0, 0]
type input "B2B"
click at [1034, 25] on span "Save" at bounding box center [1025, 23] width 18 height 10
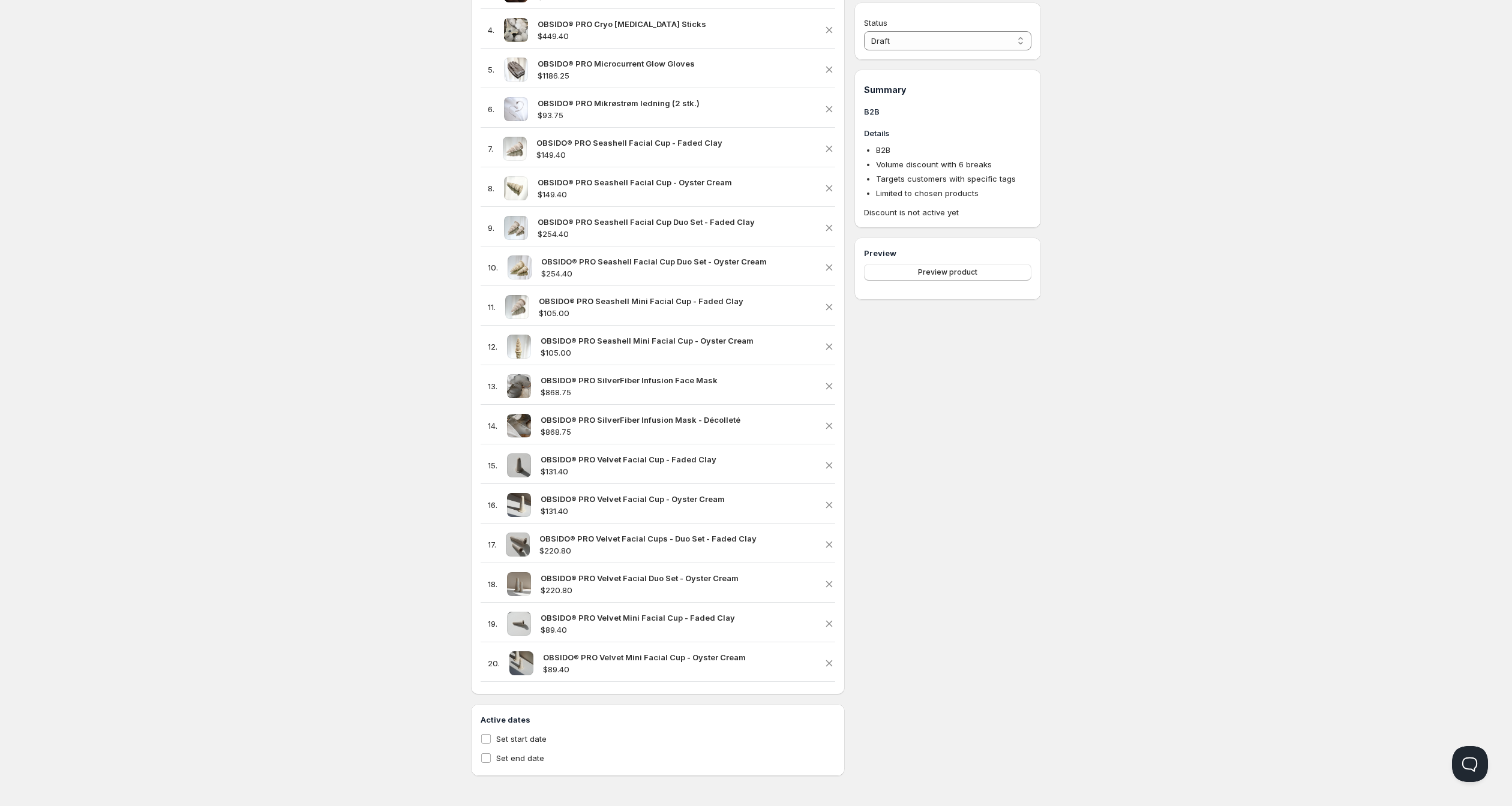
scroll to position [1235, 0]
click at [482, 734] on input "Set start date" at bounding box center [486, 739] width 10 height 10
checkbox input "true"
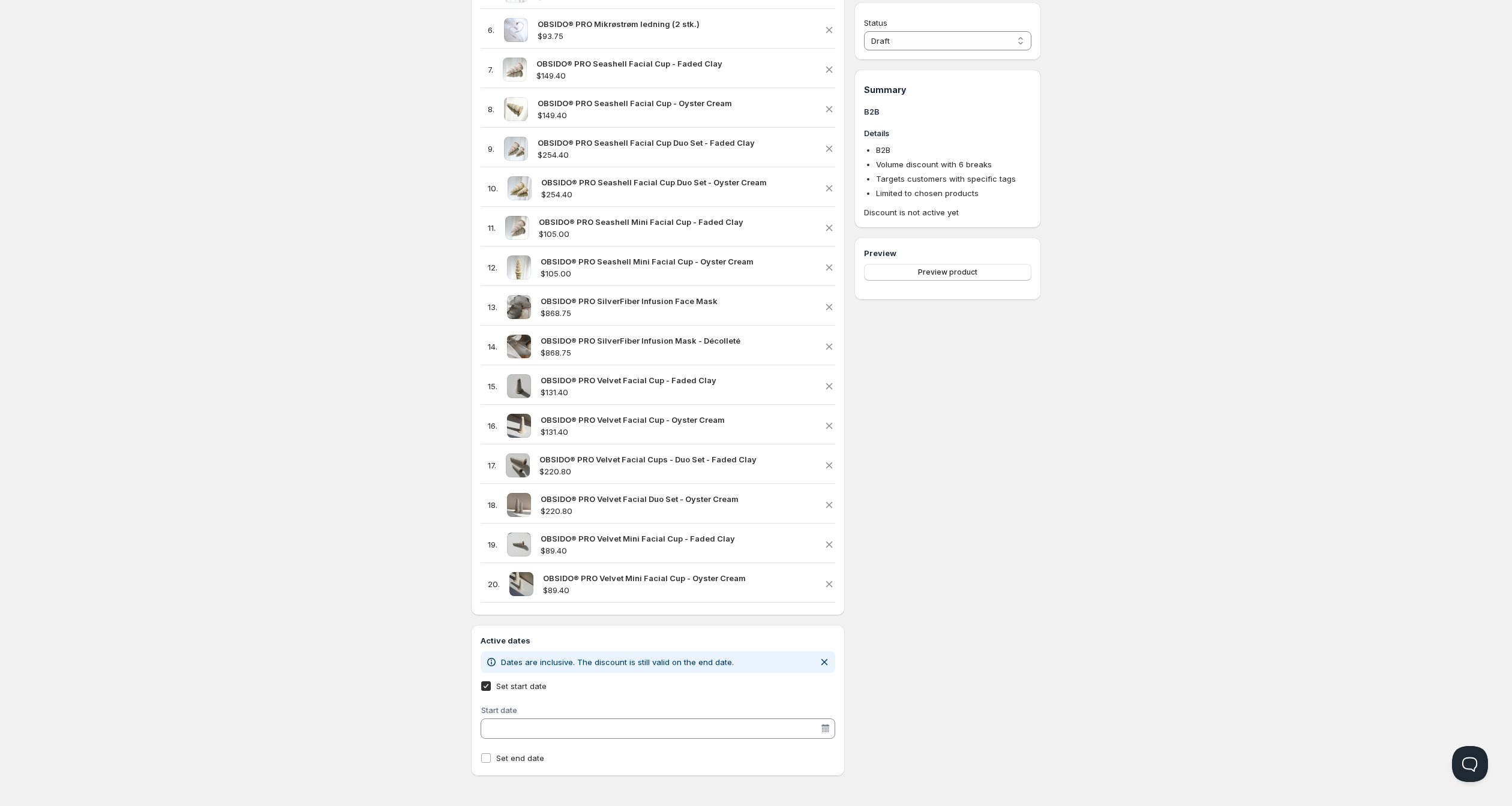
scroll to position [1326, 0]
click at [566, 729] on input "Start date" at bounding box center [652, 729] width 336 height 19
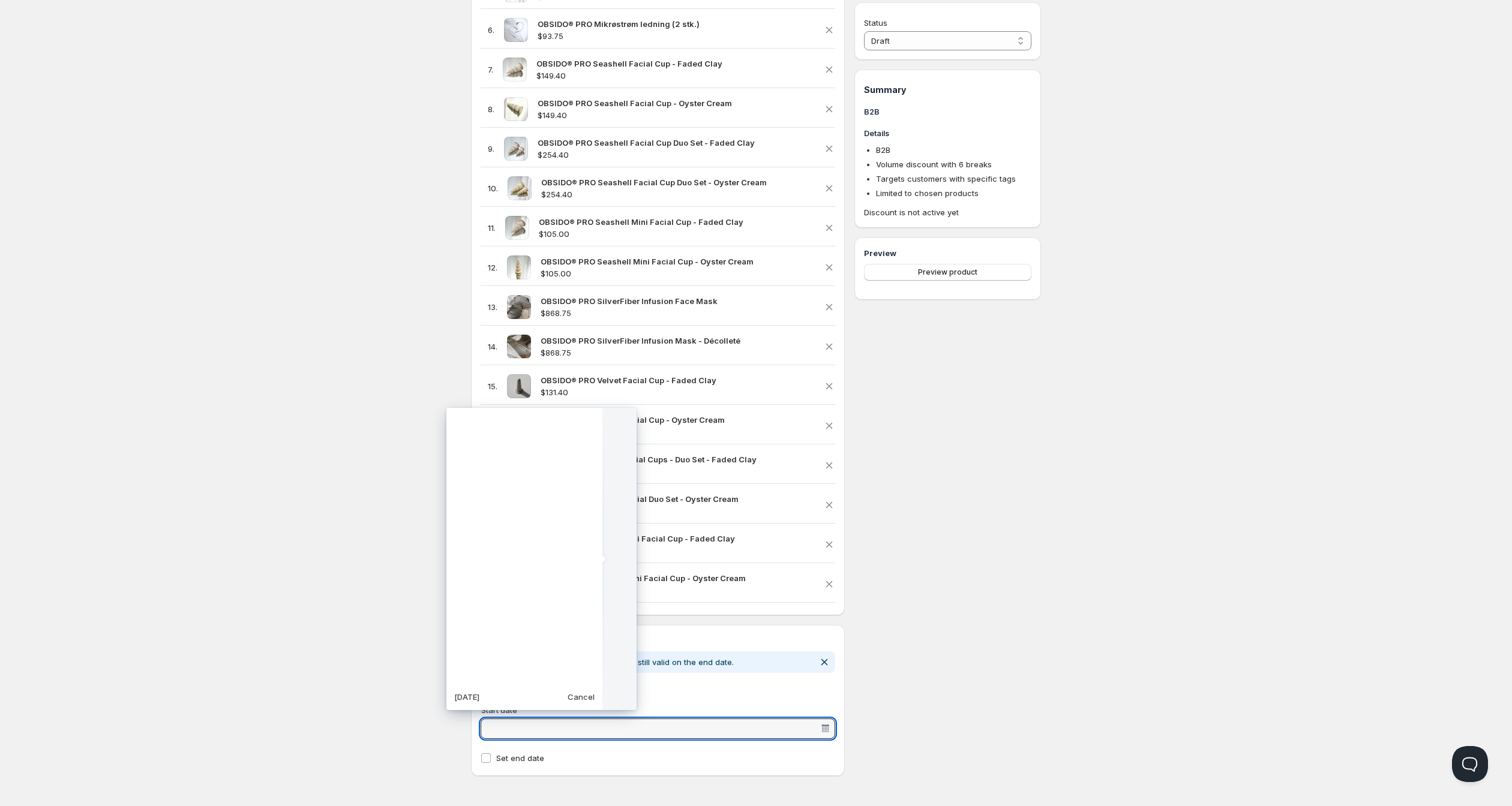
scroll to position [299926, 0]
click at [464, 511] on td "10" at bounding box center [459, 522] width 22 height 22
type vaadin-date-picker "2025-08-10"
type input "8/10/2025"
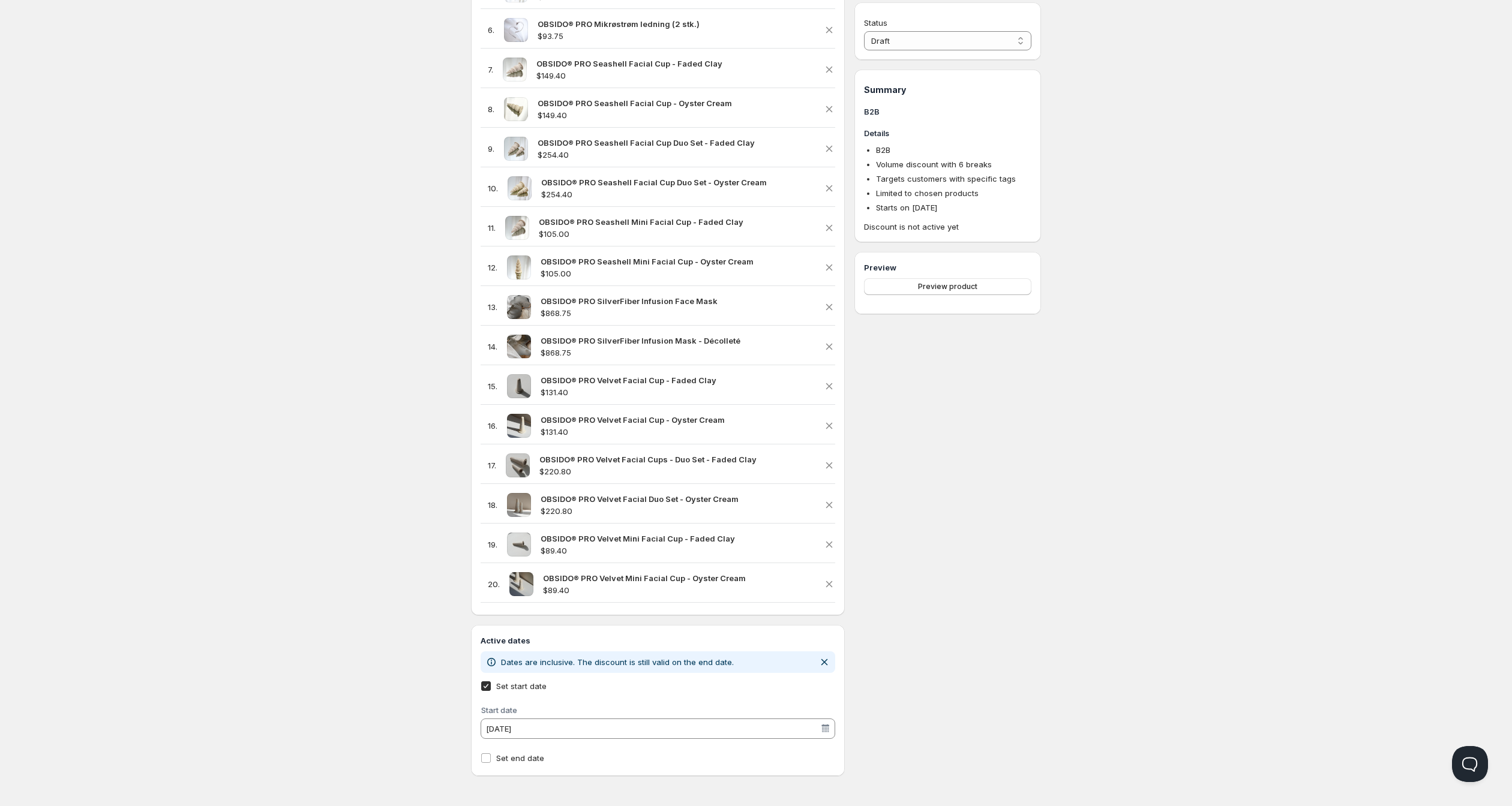
click at [953, 295] on button "Preview product" at bounding box center [947, 286] width 167 height 17
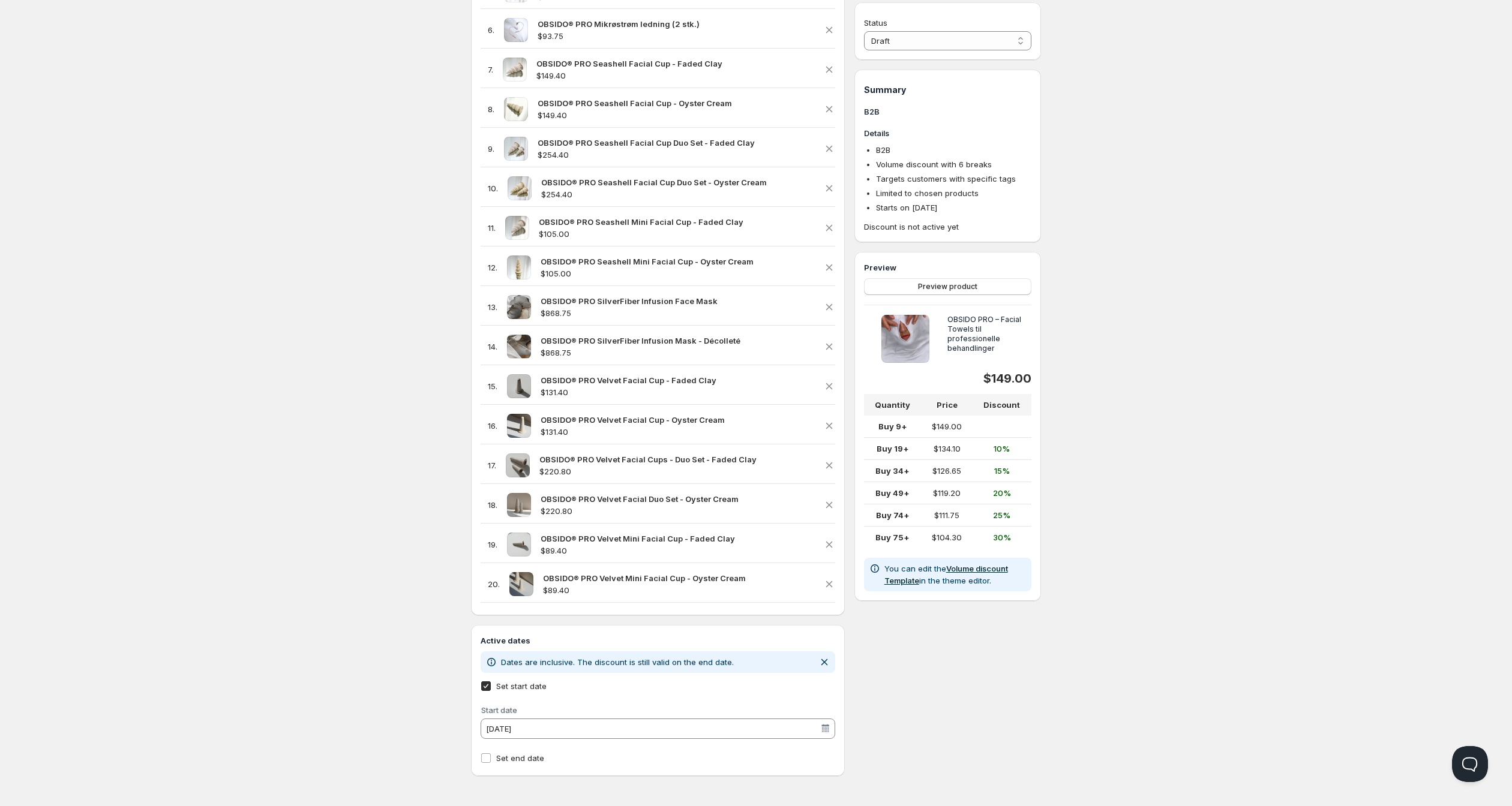
click at [980, 585] on link "Volume discount Template" at bounding box center [946, 574] width 124 height 22
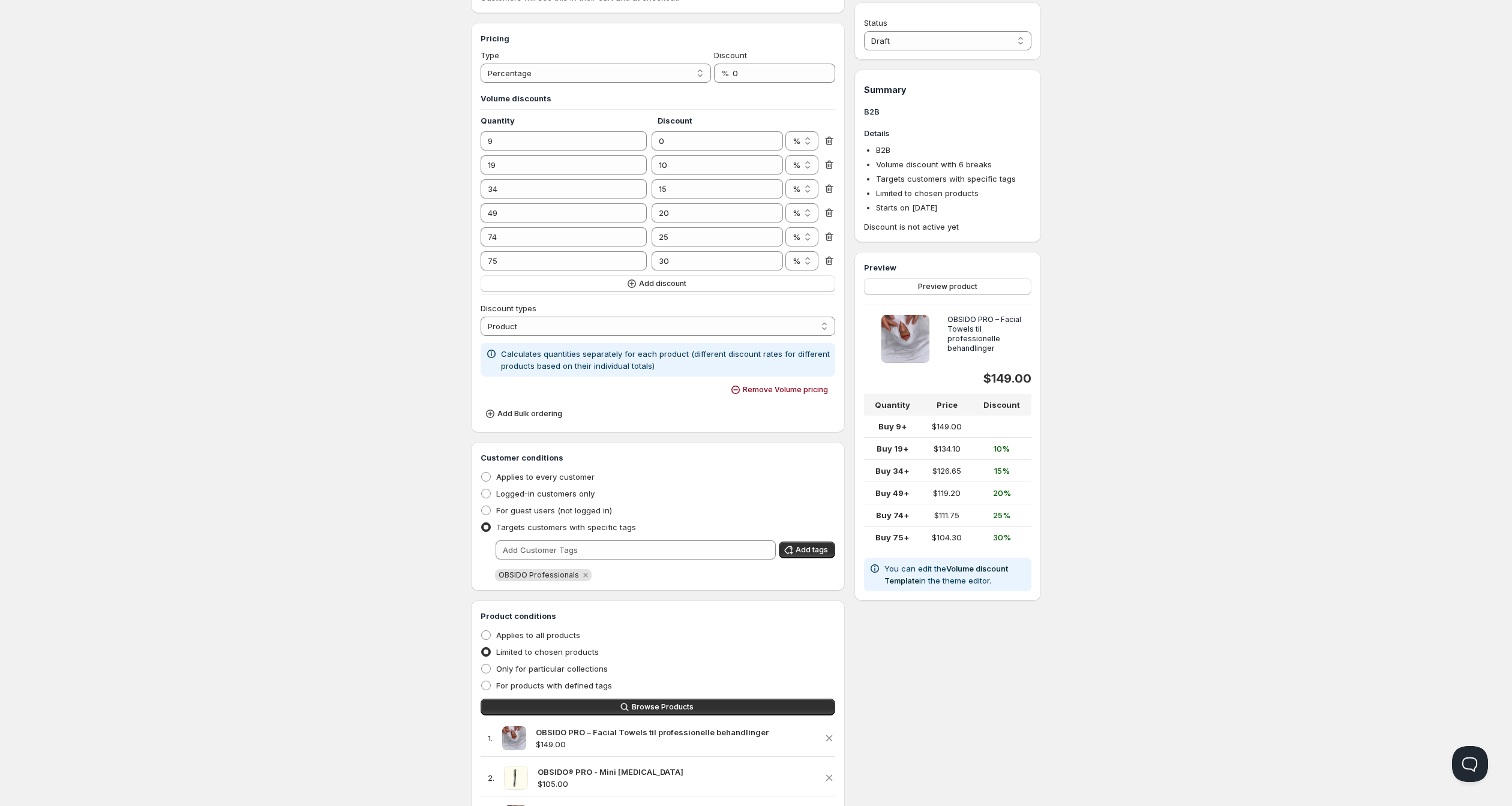
scroll to position [210, 0]
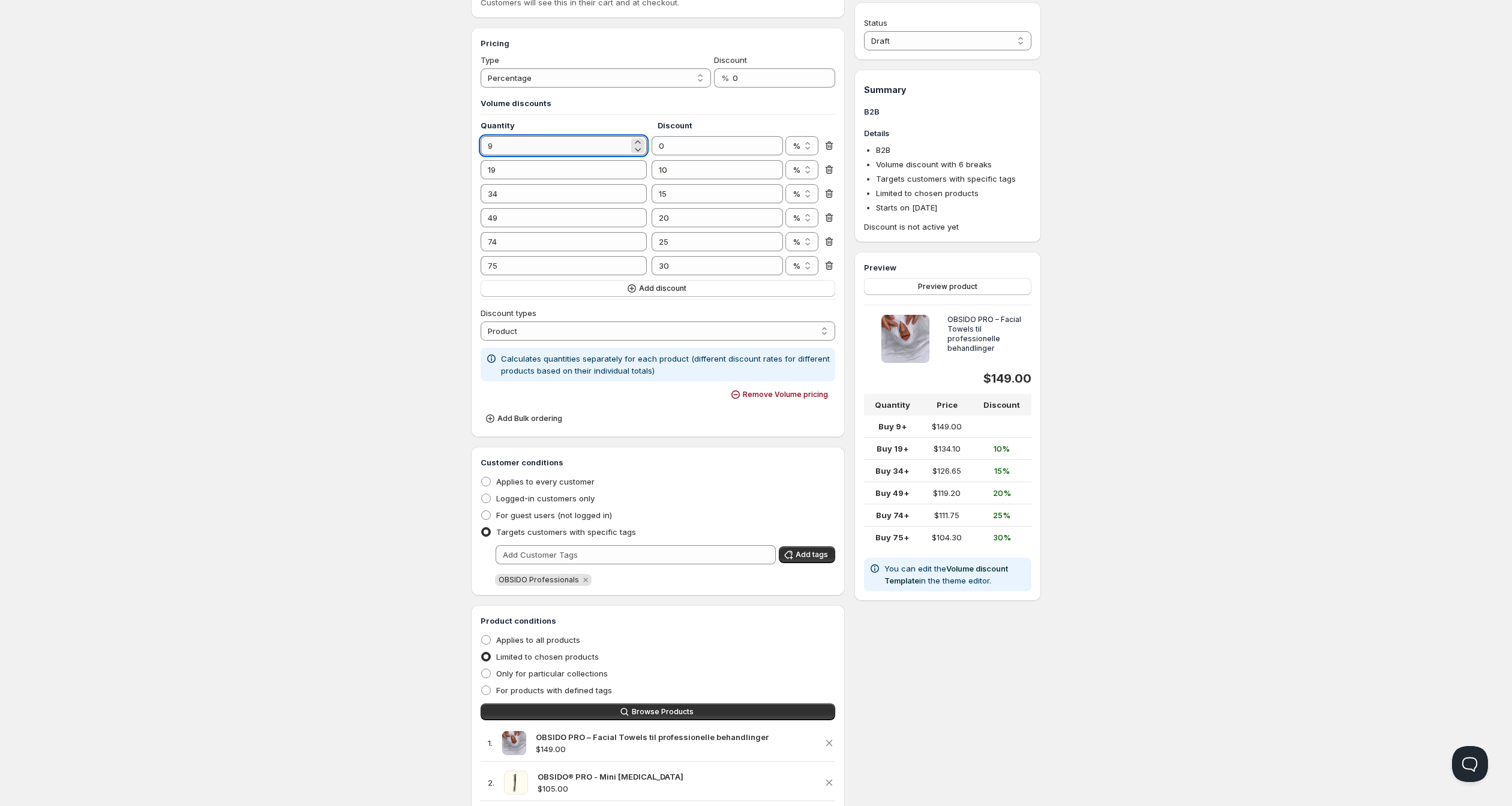
click at [528, 155] on input "9" at bounding box center [555, 146] width 148 height 19
type input "10"
click at [508, 180] on input "19" at bounding box center [555, 170] width 148 height 19
type input "20"
click at [492, 203] on input "34" at bounding box center [555, 194] width 148 height 19
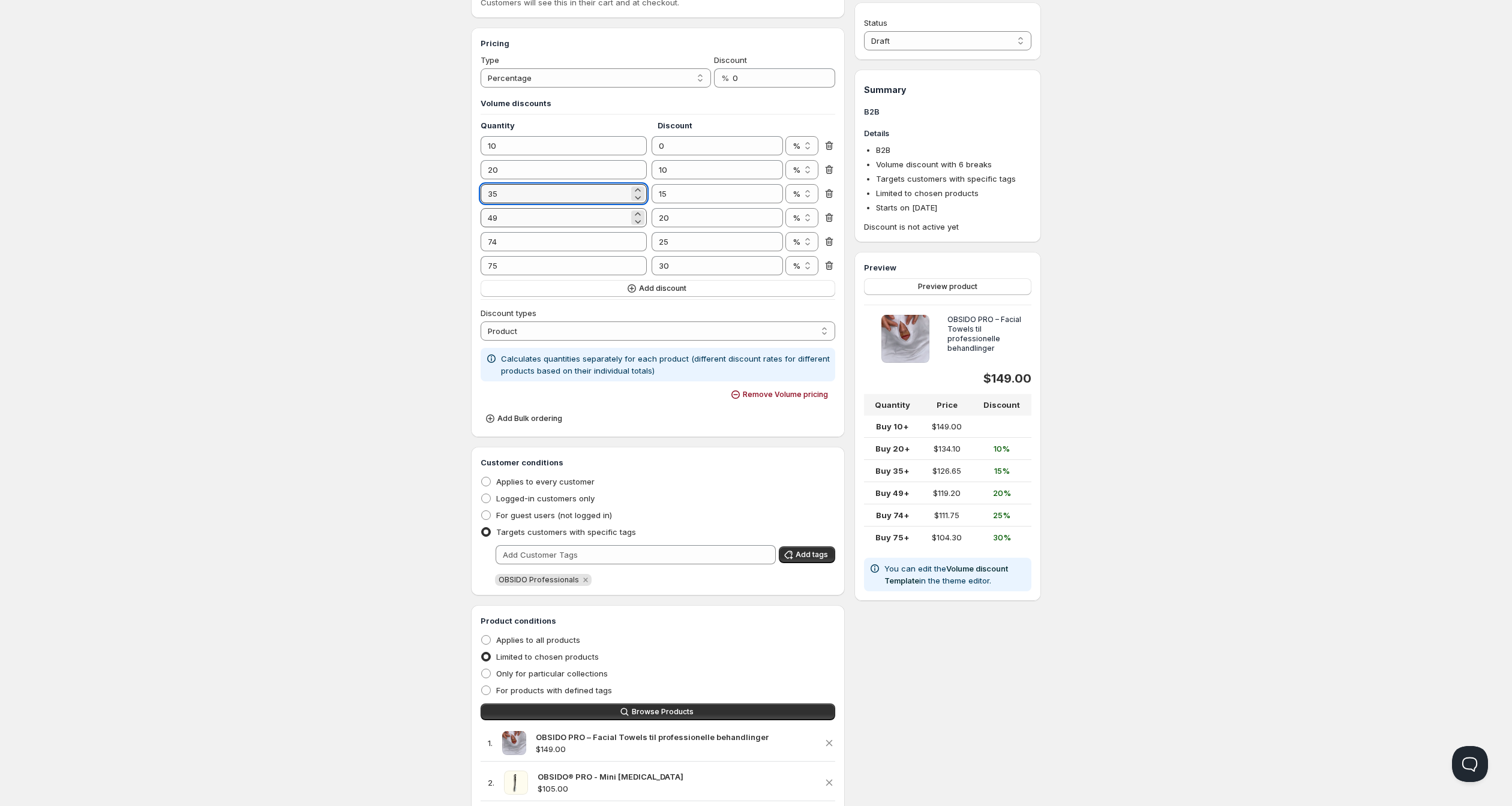
type input "35"
click at [490, 228] on input "49" at bounding box center [555, 218] width 148 height 19
type input "50"
click at [487, 251] on input "74" at bounding box center [555, 242] width 148 height 19
type input "75"
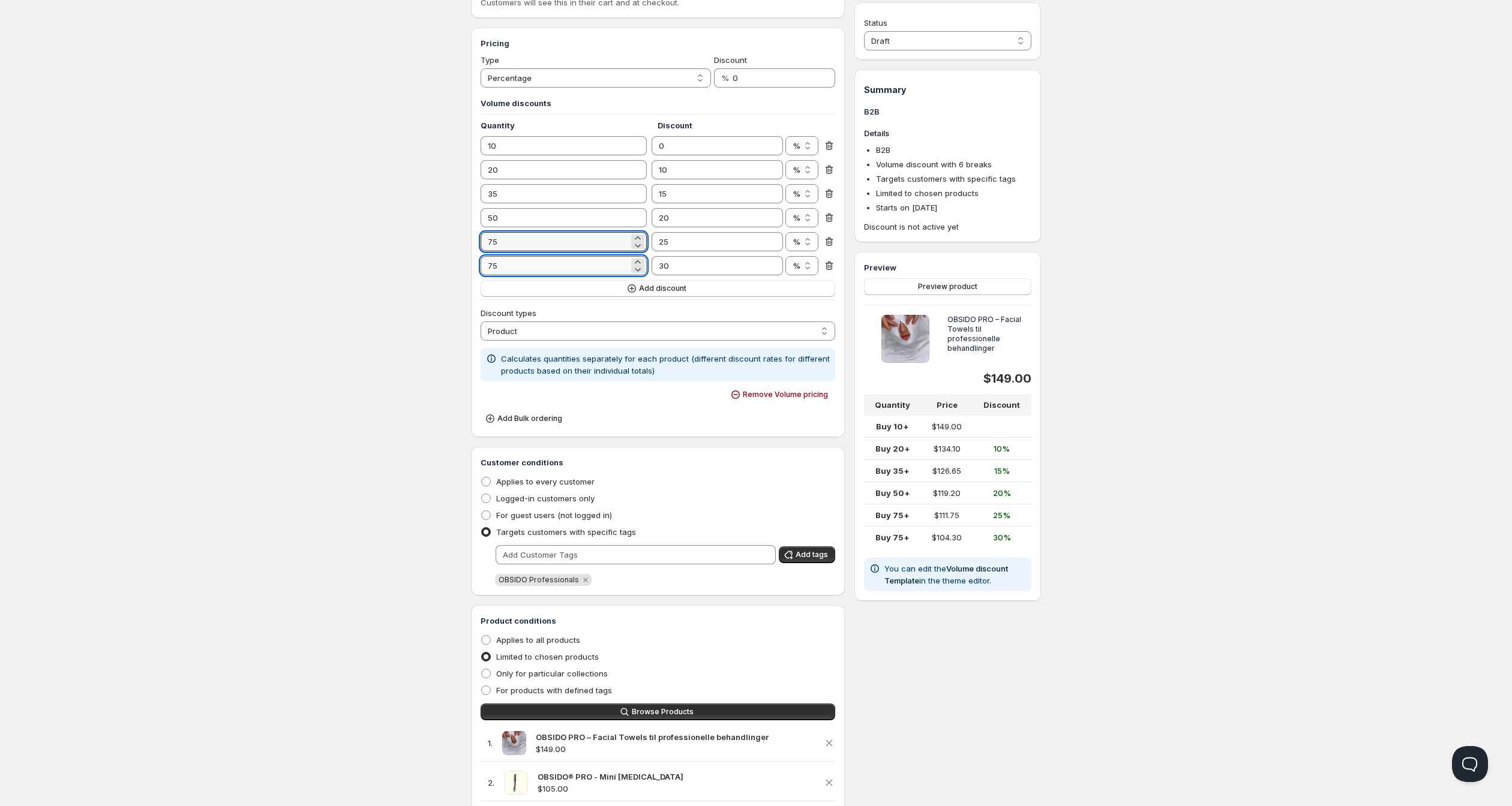
click at [481, 275] on input "75" at bounding box center [555, 266] width 148 height 19
type input "7"
click at [481, 180] on input "20" at bounding box center [555, 170] width 148 height 19
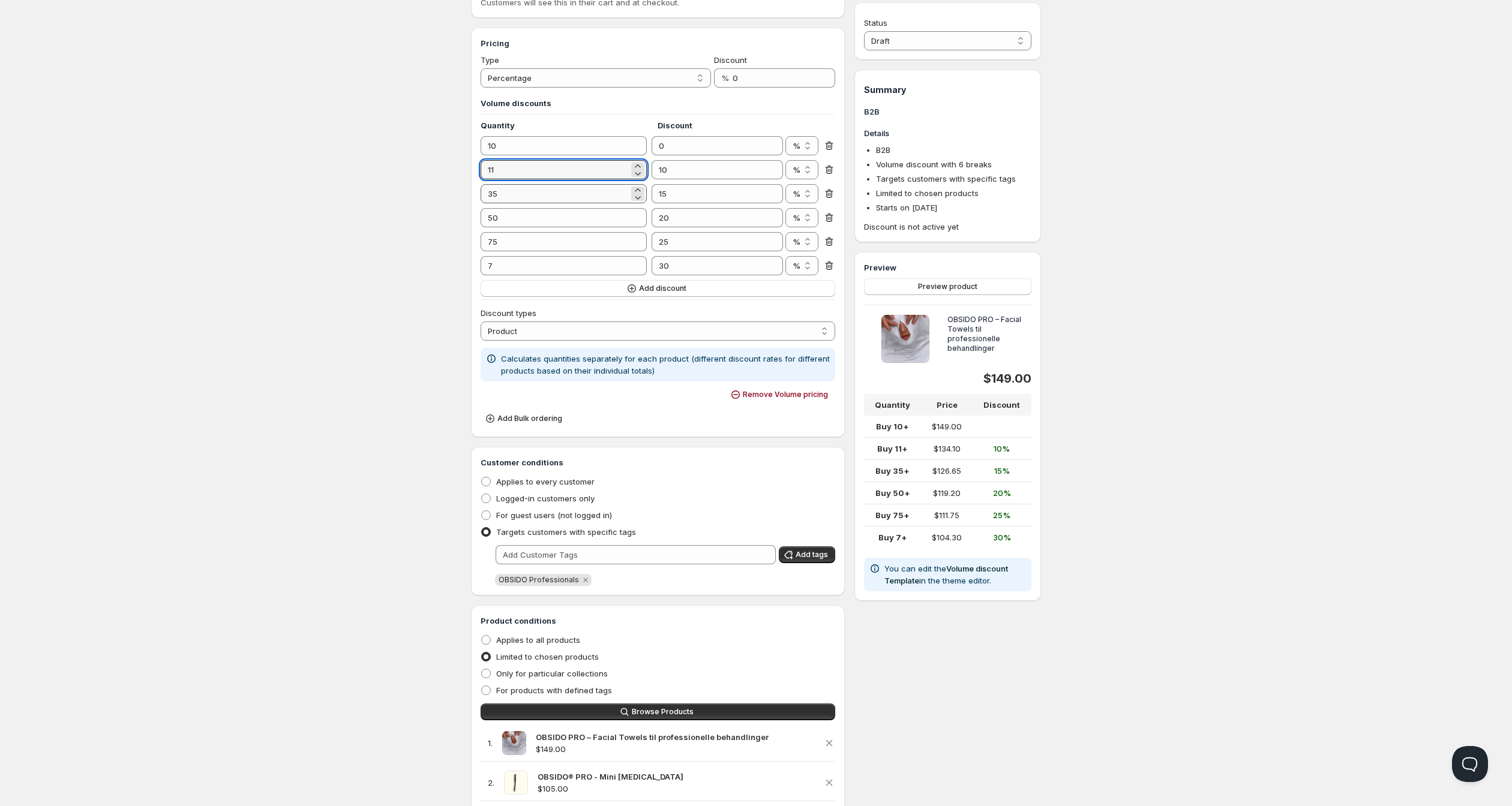
type input "11"
click at [481, 203] on input "35" at bounding box center [555, 194] width 148 height 19
type input "0"
click at [481, 155] on input "10" at bounding box center [555, 146] width 148 height 19
type input "9"
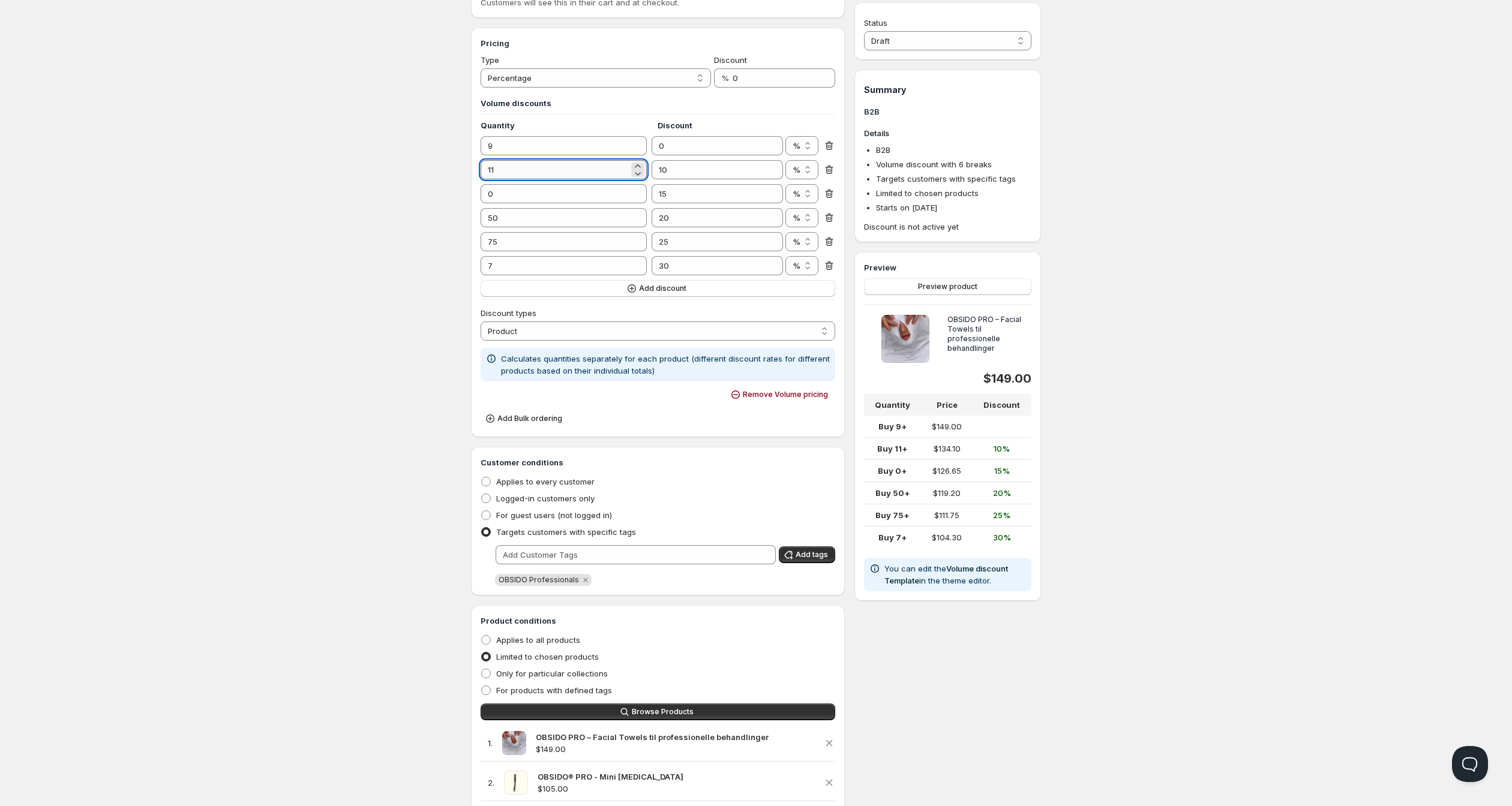
click at [481, 180] on input "11" at bounding box center [555, 170] width 148 height 19
type input "10"
click at [481, 203] on input "0" at bounding box center [555, 194] width 148 height 19
type input "0"
click at [481, 180] on input "10" at bounding box center [555, 170] width 148 height 19
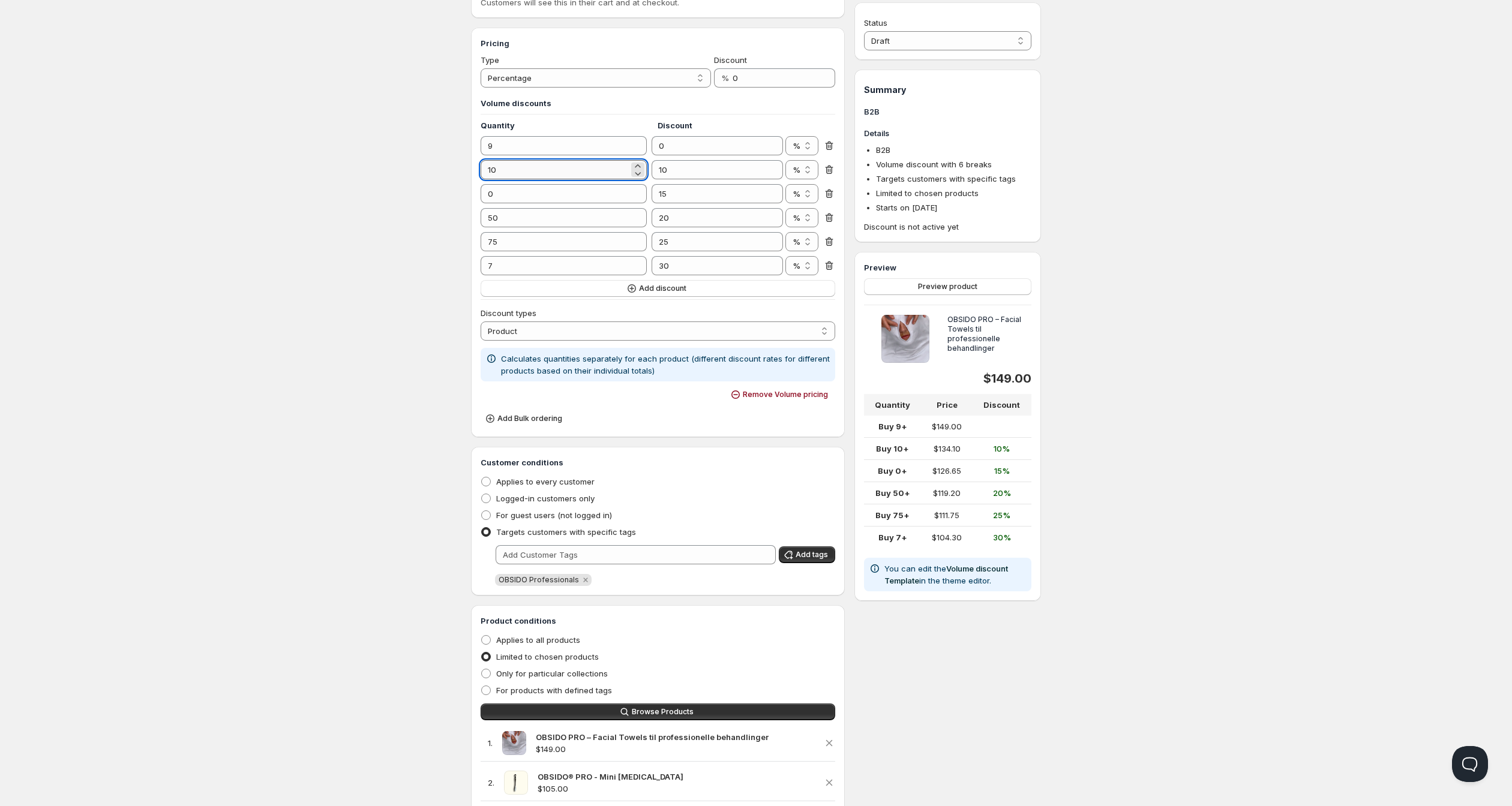
click at [481, 180] on input "10" at bounding box center [555, 170] width 148 height 19
type input "0"
click at [485, 180] on input "0" at bounding box center [555, 170] width 148 height 19
click at [481, 155] on input "9" at bounding box center [555, 146] width 148 height 19
type input "1"
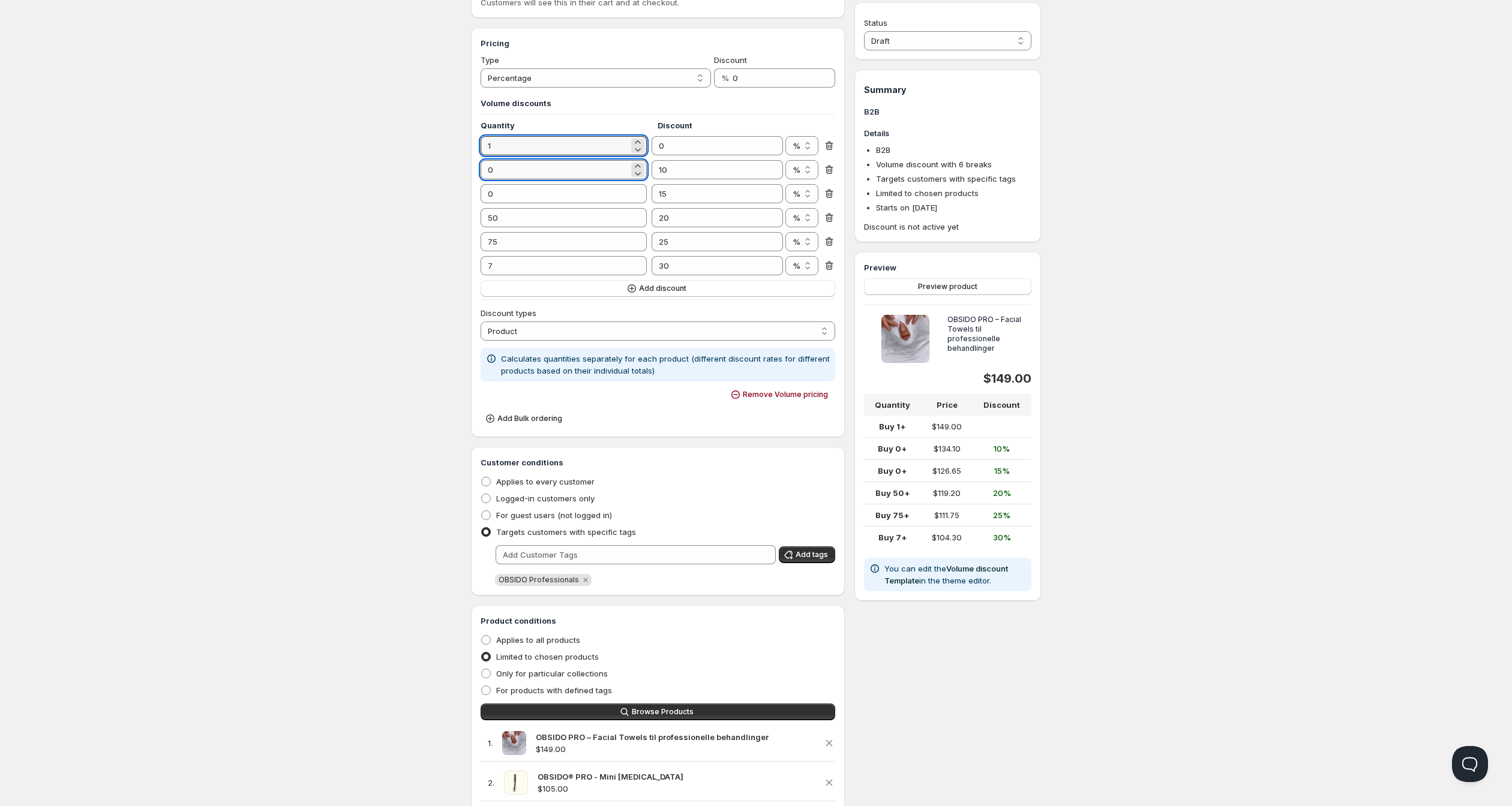
click at [482, 180] on input "0" at bounding box center [555, 170] width 148 height 19
type input "10"
click at [481, 203] on input "0" at bounding box center [555, 194] width 148 height 19
click at [489, 203] on input "200" at bounding box center [555, 194] width 148 height 19
type input "20"
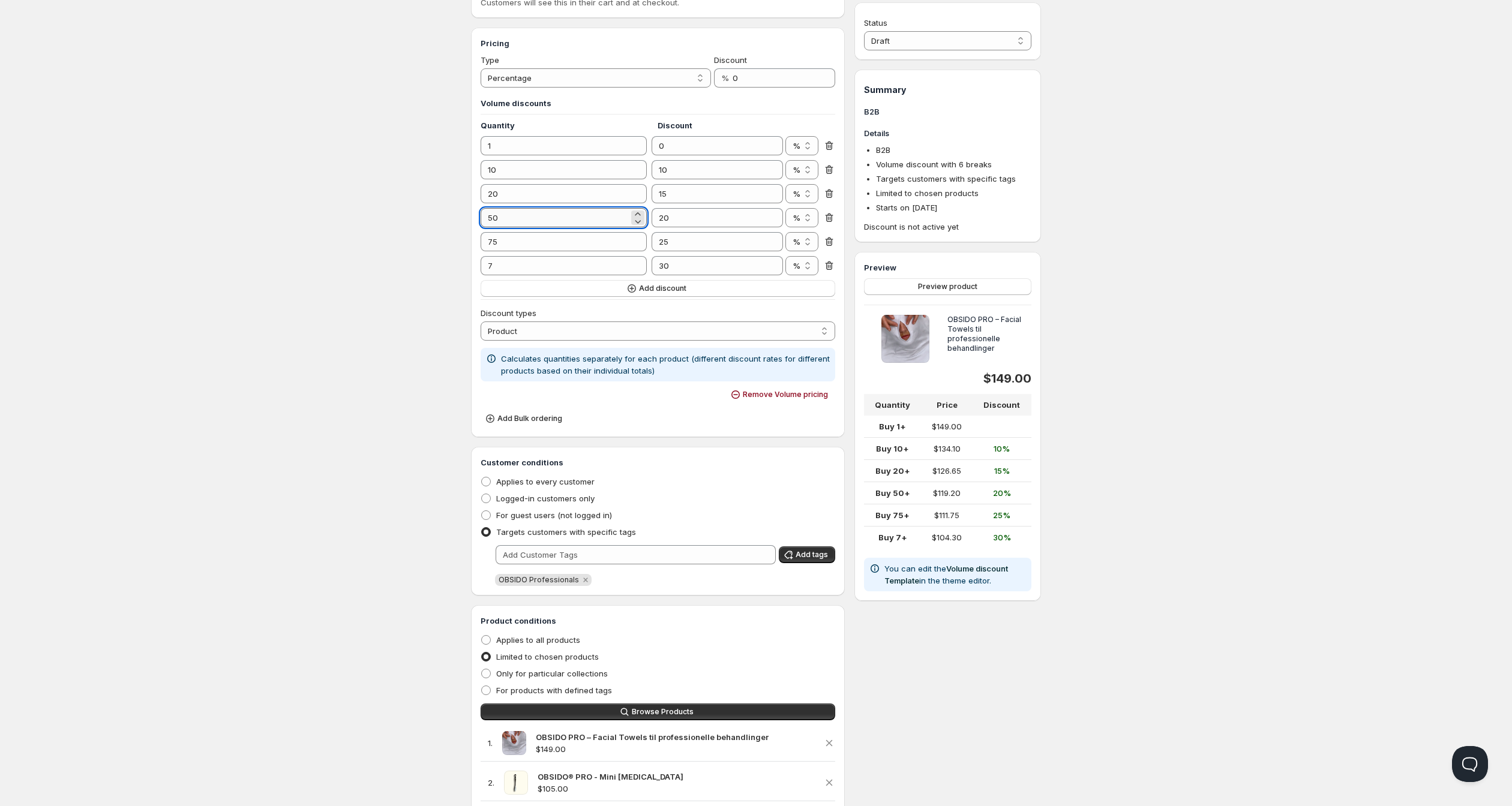
click at [481, 228] on input "50" at bounding box center [555, 218] width 148 height 19
type input "0"
click at [481, 180] on input "10" at bounding box center [555, 170] width 148 height 19
click at [481, 155] on input "1" at bounding box center [555, 146] width 148 height 19
type input "9"
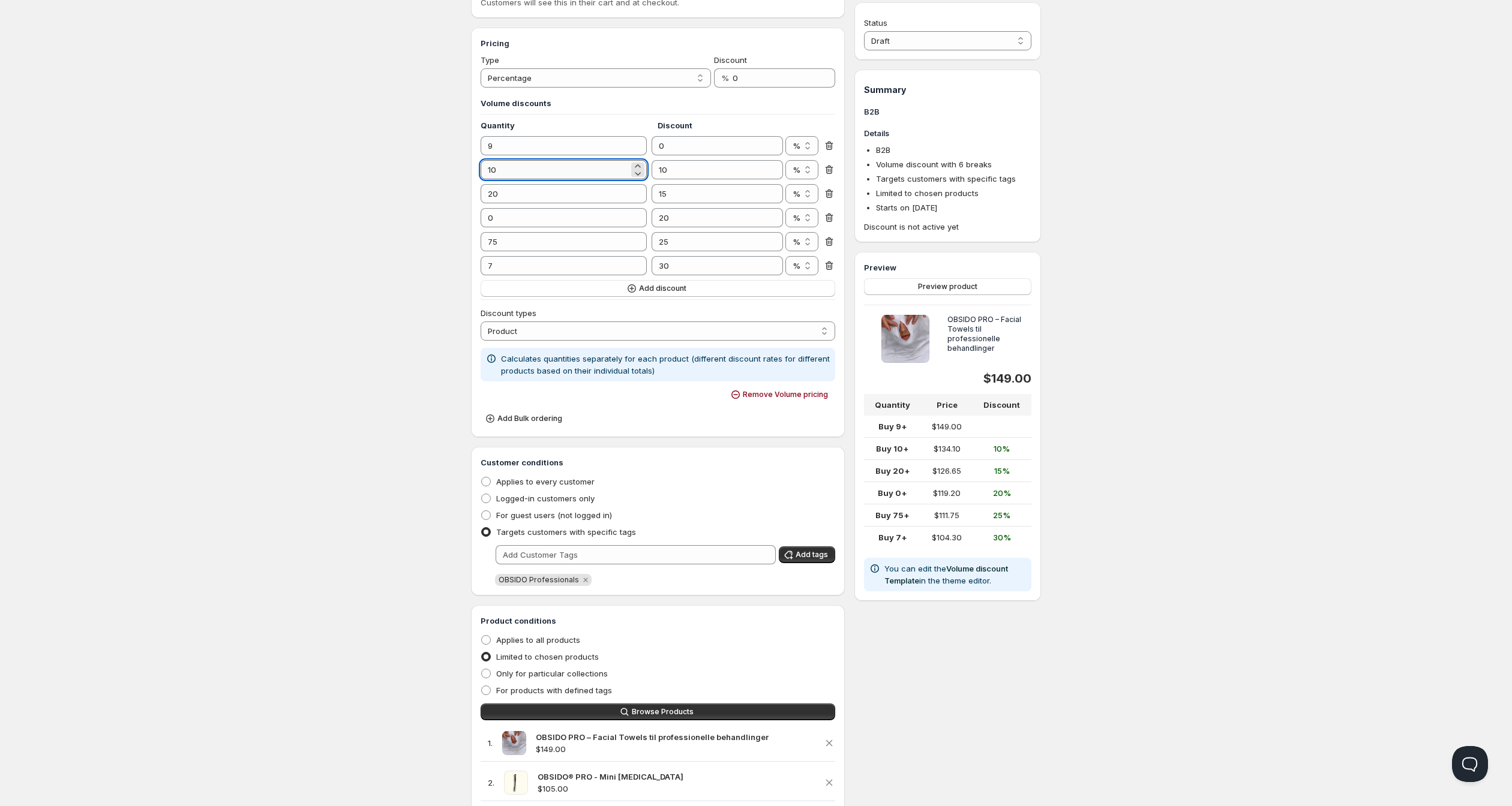
click at [485, 180] on input "10" at bounding box center [555, 170] width 148 height 19
type input "19"
click at [486, 155] on input "9" at bounding box center [555, 146] width 148 height 19
type input "1"
click at [481, 180] on input "19" at bounding box center [555, 170] width 148 height 19
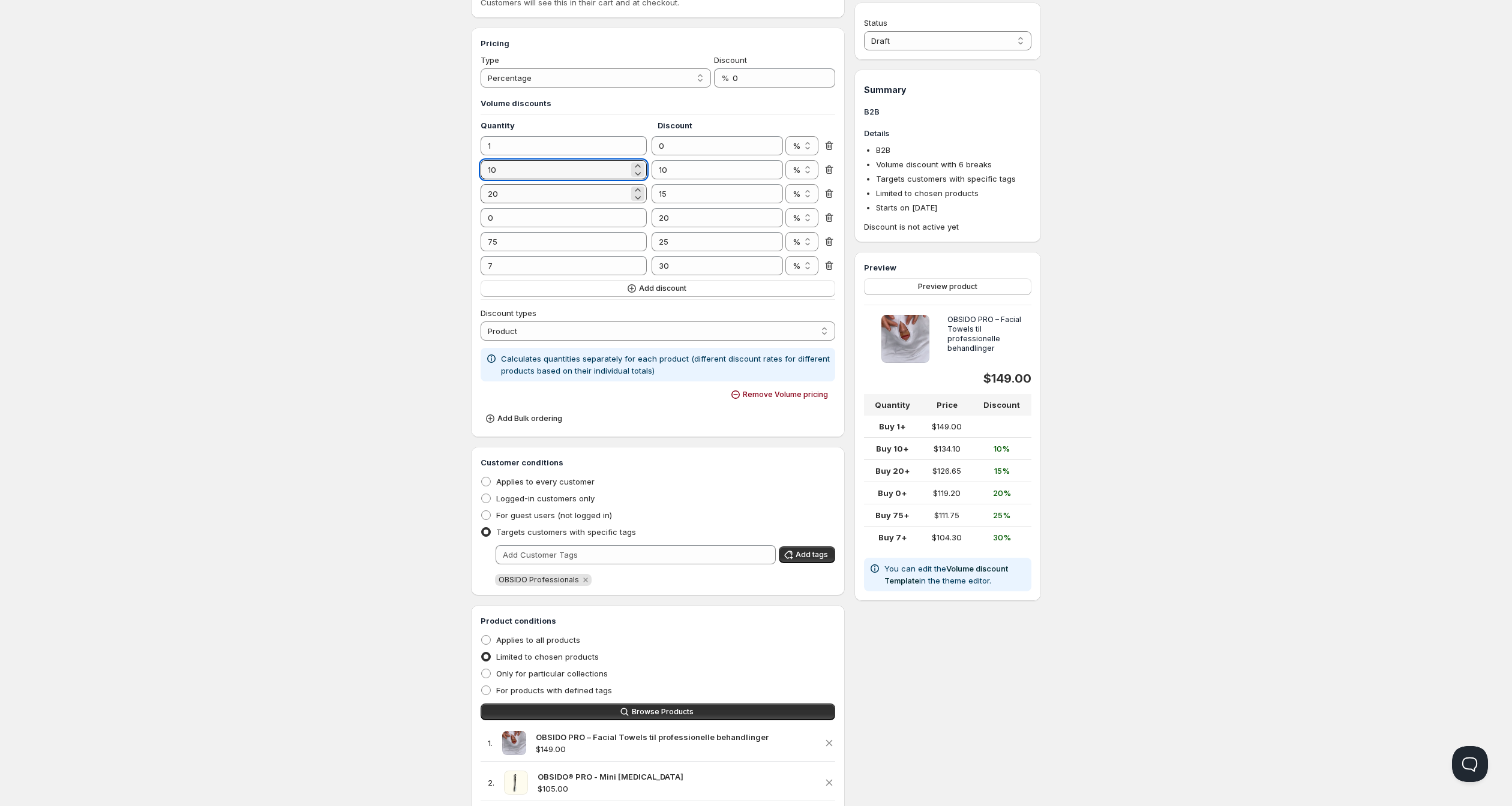
type input "10"
click at [481, 203] on input "20" at bounding box center [555, 194] width 148 height 19
type input "20"
click at [481, 228] on input "0" at bounding box center [555, 218] width 148 height 19
type input "35"
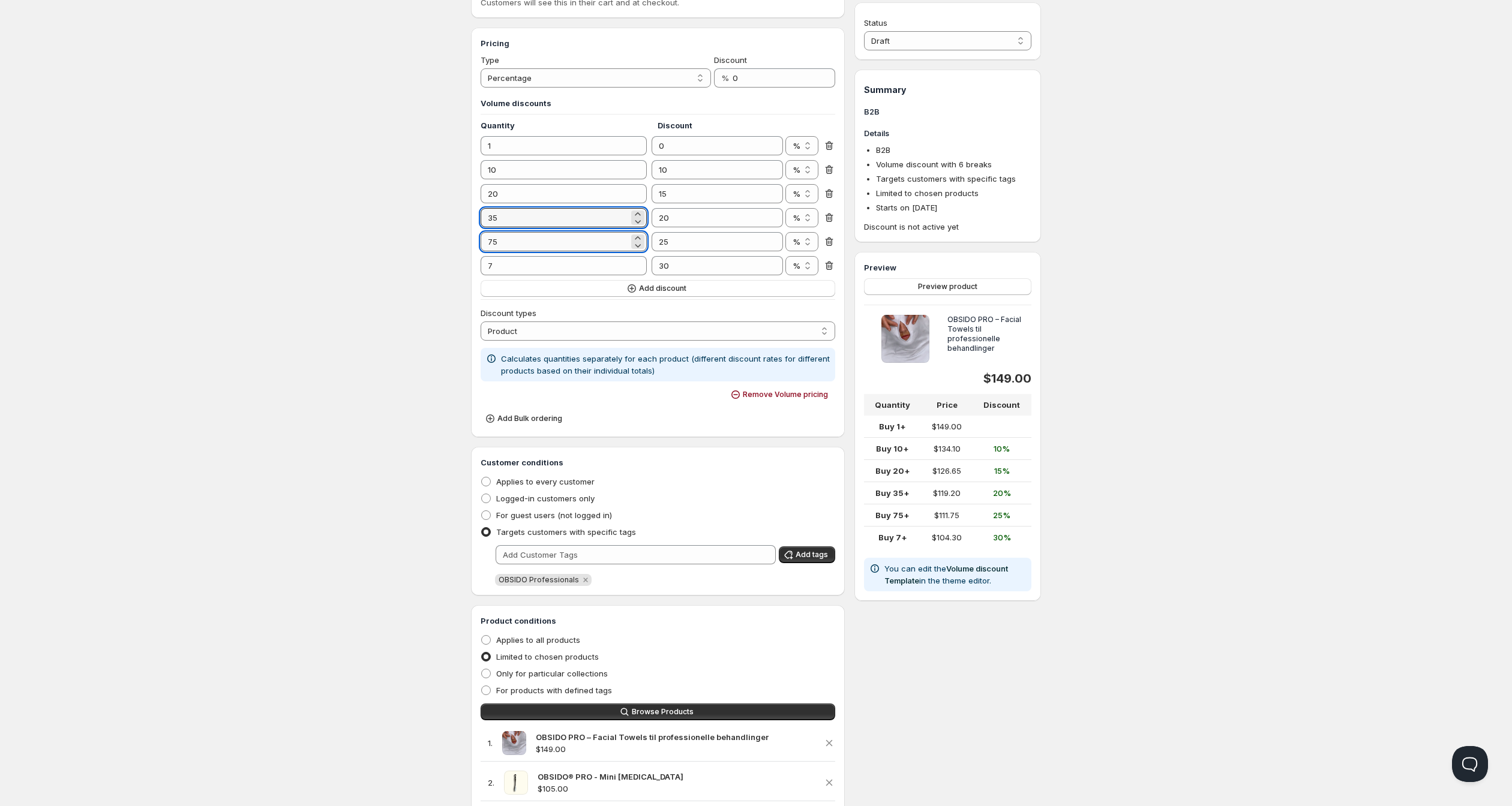
click at [481, 251] on input "75" at bounding box center [555, 242] width 148 height 19
type input "50"
click at [481, 275] on input "7" at bounding box center [555, 266] width 148 height 19
type input "75"
click at [978, 291] on span "Preview product" at bounding box center [948, 286] width 60 height 10
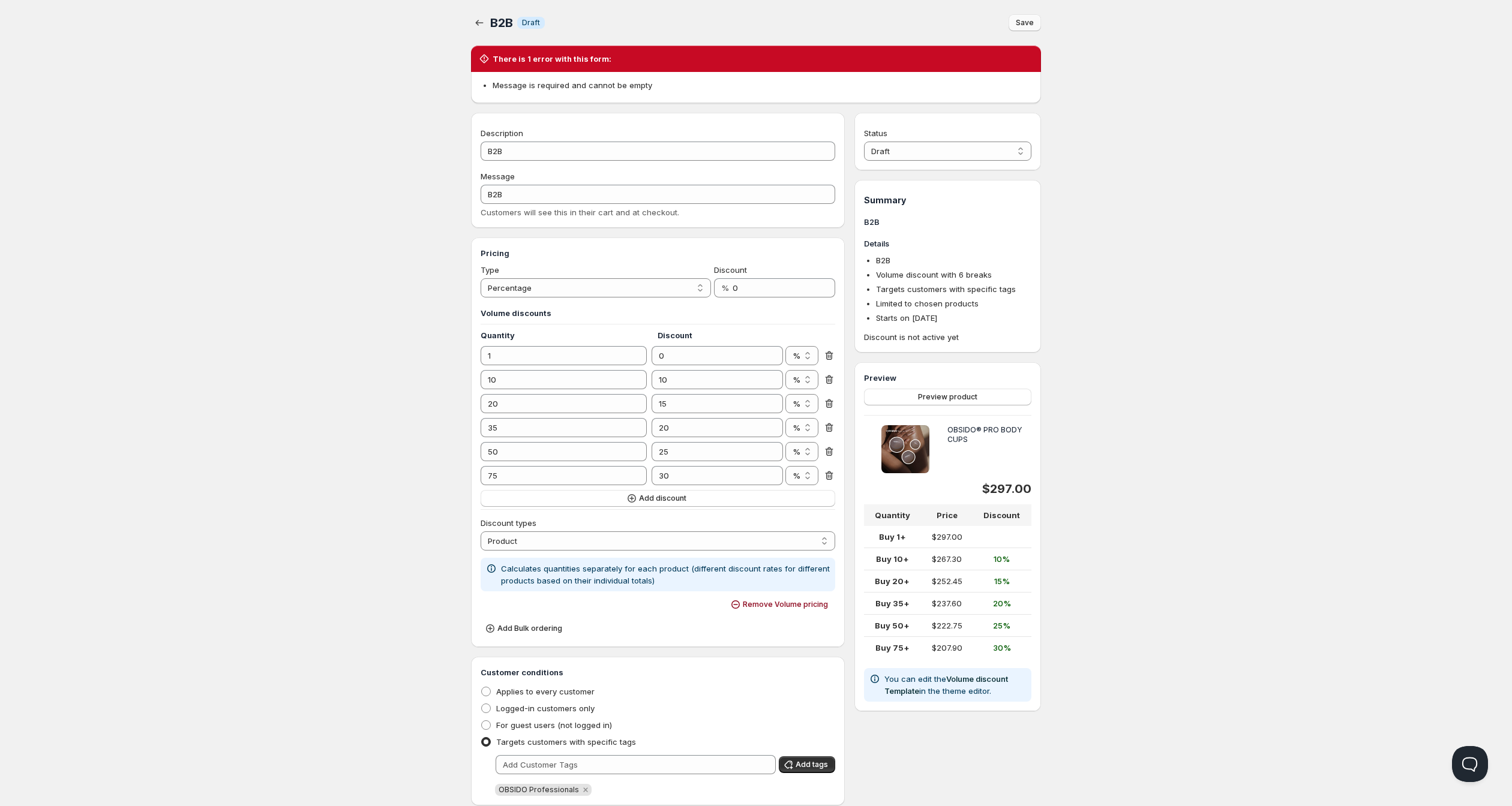
scroll to position [0, 0]
click at [1034, 26] on span "Save" at bounding box center [1025, 23] width 18 height 10
